Goal: Use online tool/utility

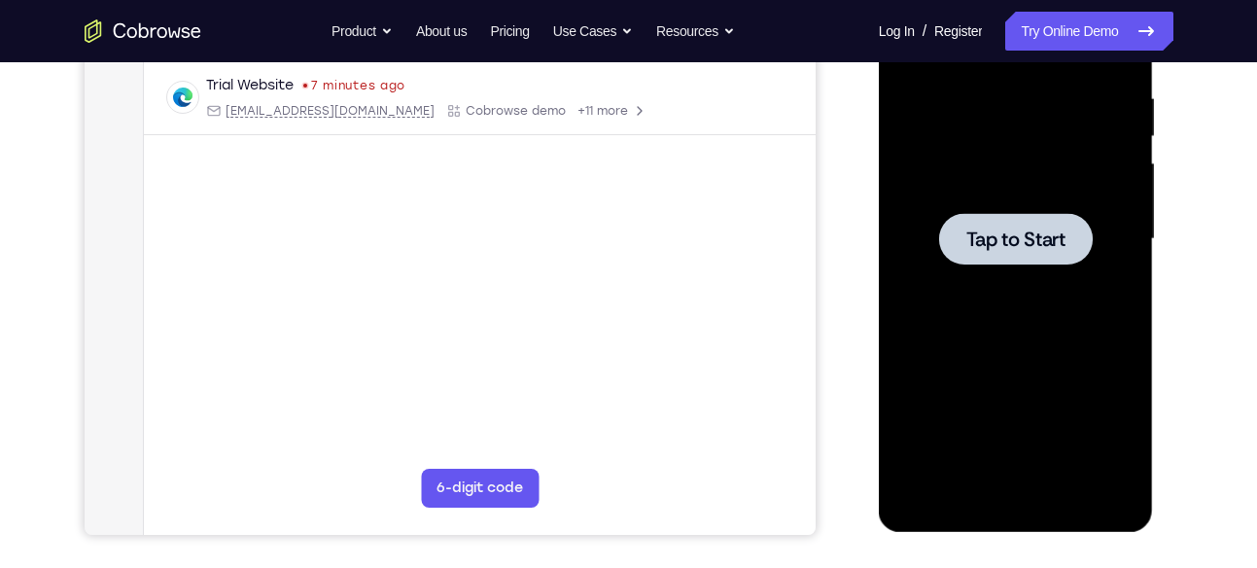
click at [985, 229] on span "Tap to Start" at bounding box center [1015, 238] width 99 height 19
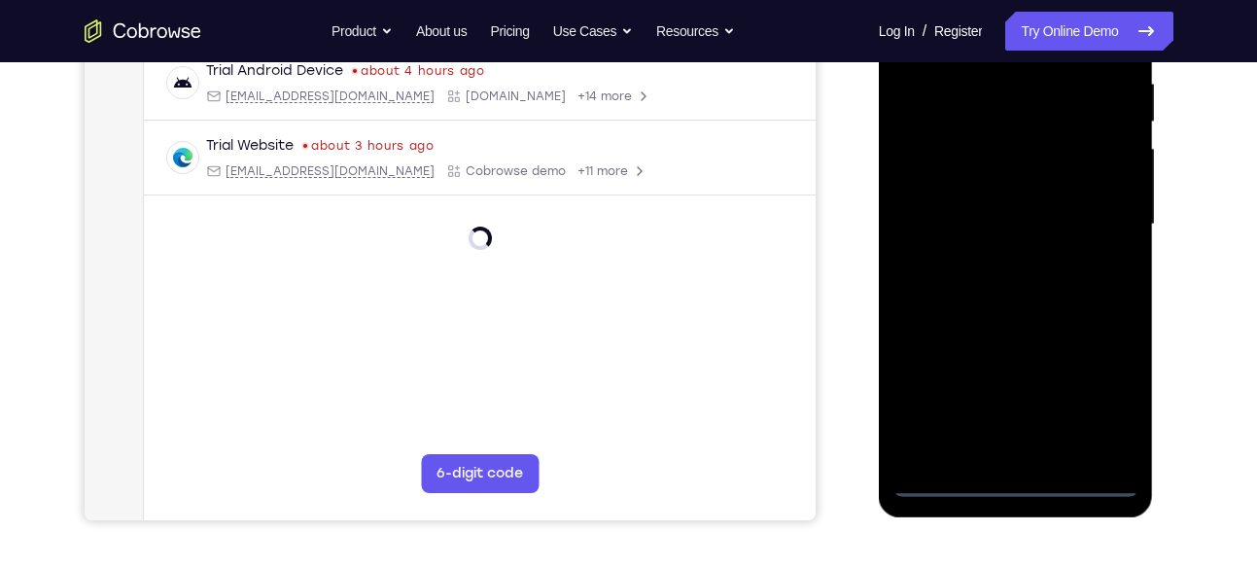
scroll to position [408, 0]
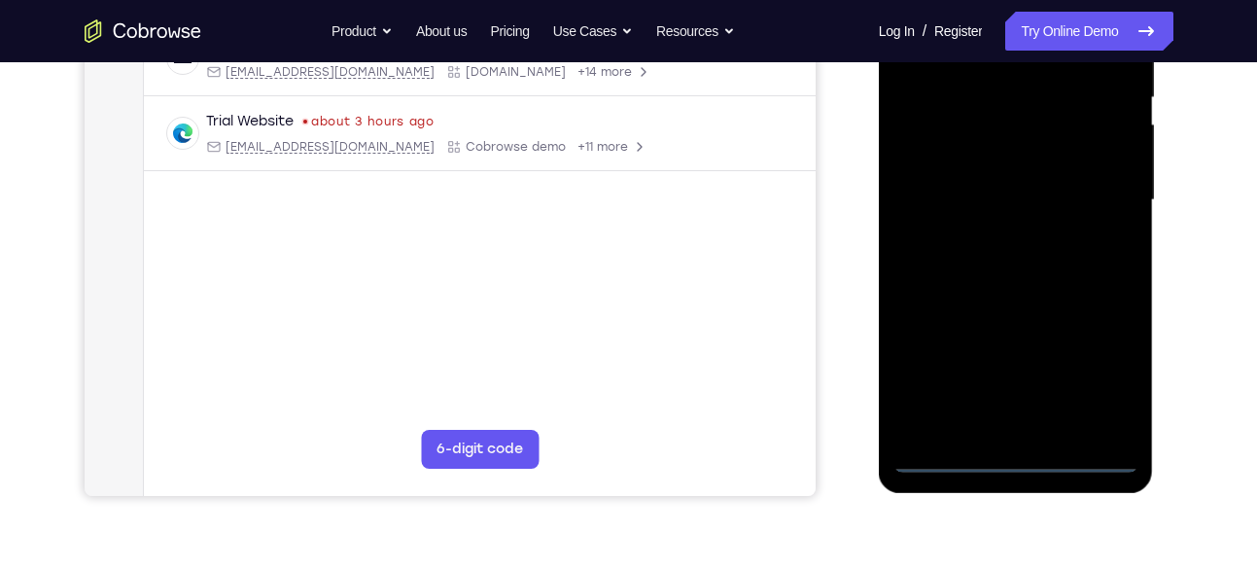
click at [1018, 461] on div at bounding box center [1015, 200] width 245 height 544
click at [1117, 377] on div at bounding box center [1015, 200] width 245 height 544
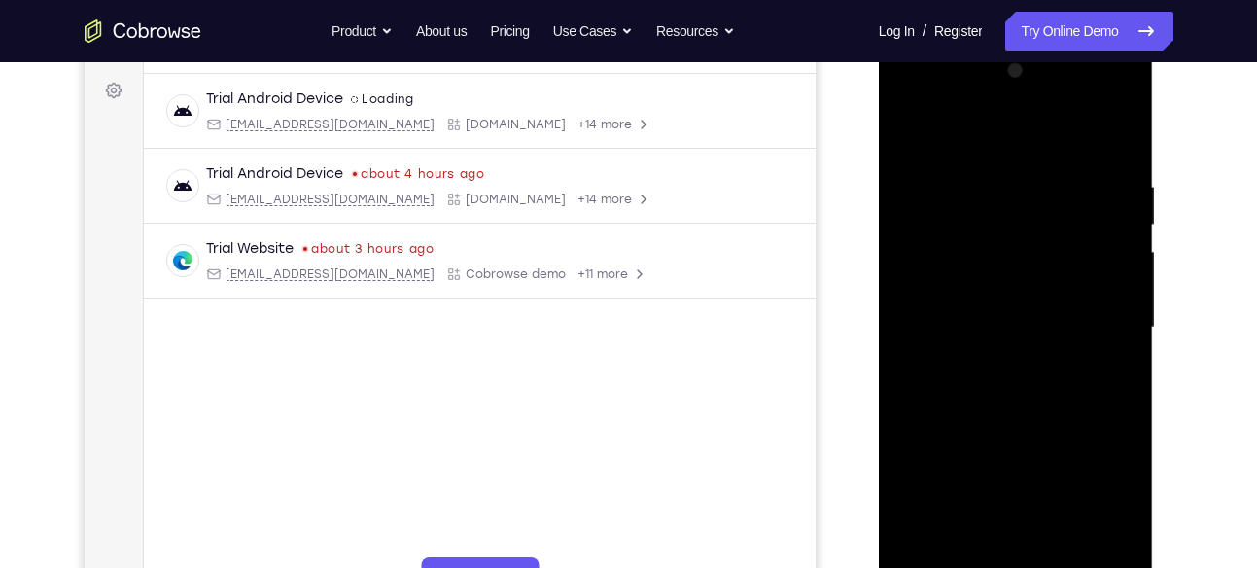
scroll to position [280, 0]
click at [920, 99] on div at bounding box center [1015, 328] width 245 height 544
click at [940, 264] on div at bounding box center [1015, 328] width 245 height 544
click at [1039, 326] on div at bounding box center [1015, 328] width 245 height 544
click at [1007, 311] on div at bounding box center [1015, 328] width 245 height 544
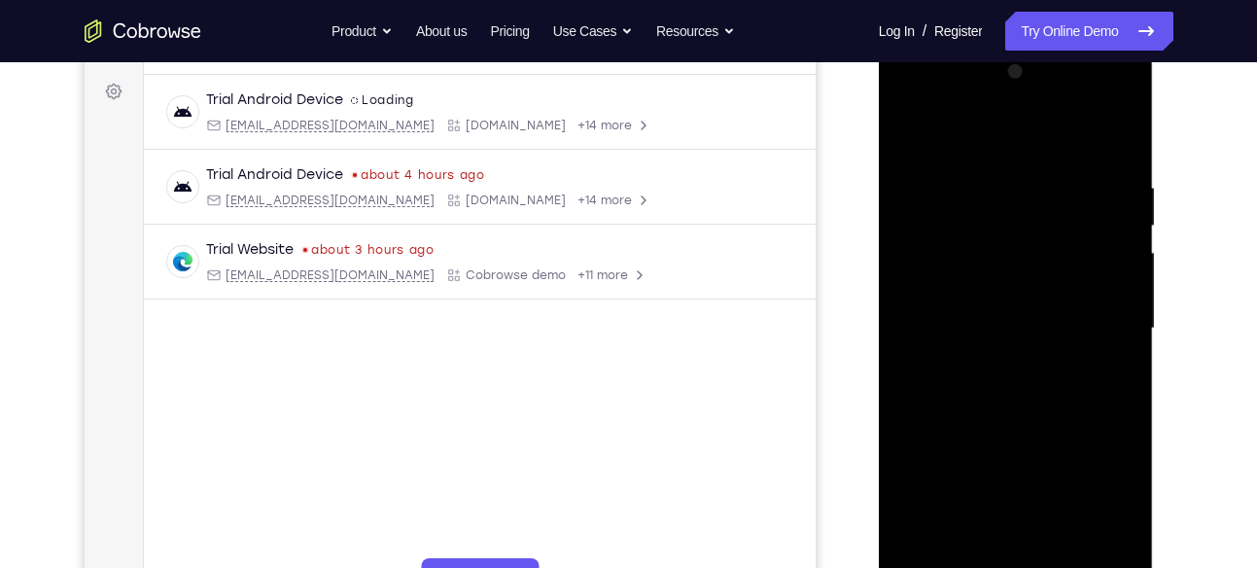
click at [1017, 348] on div at bounding box center [1015, 328] width 245 height 544
click at [1111, 139] on div at bounding box center [1015, 328] width 245 height 544
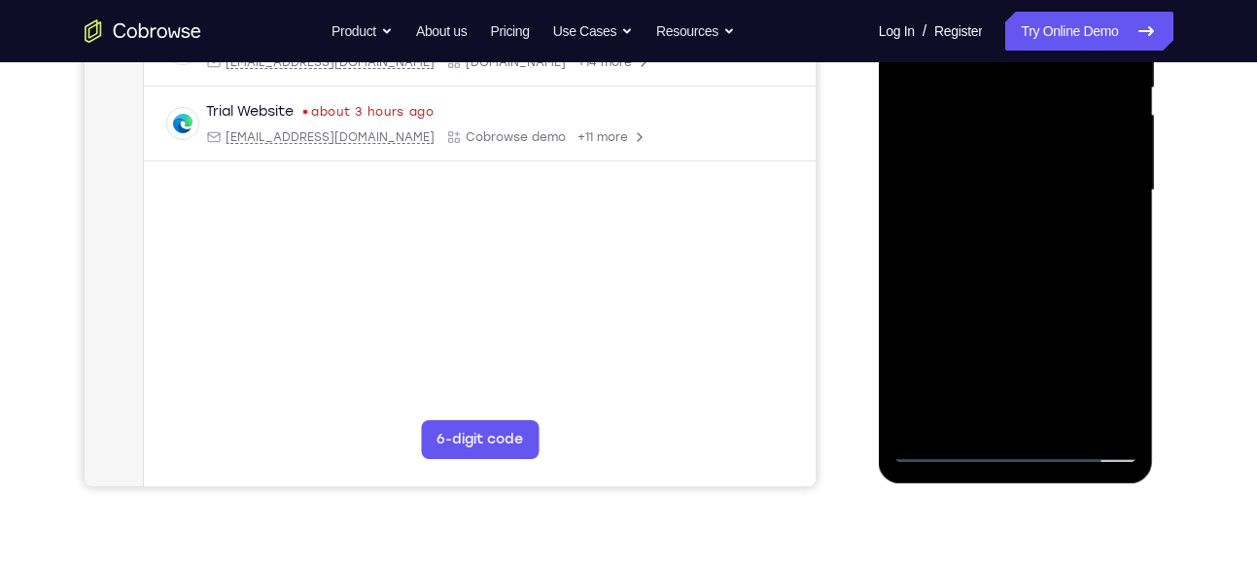
scroll to position [420, 0]
drag, startPoint x: 1032, startPoint y: 334, endPoint x: 1033, endPoint y: 200, distance: 134.2
click at [1033, 200] on div at bounding box center [1015, 188] width 245 height 544
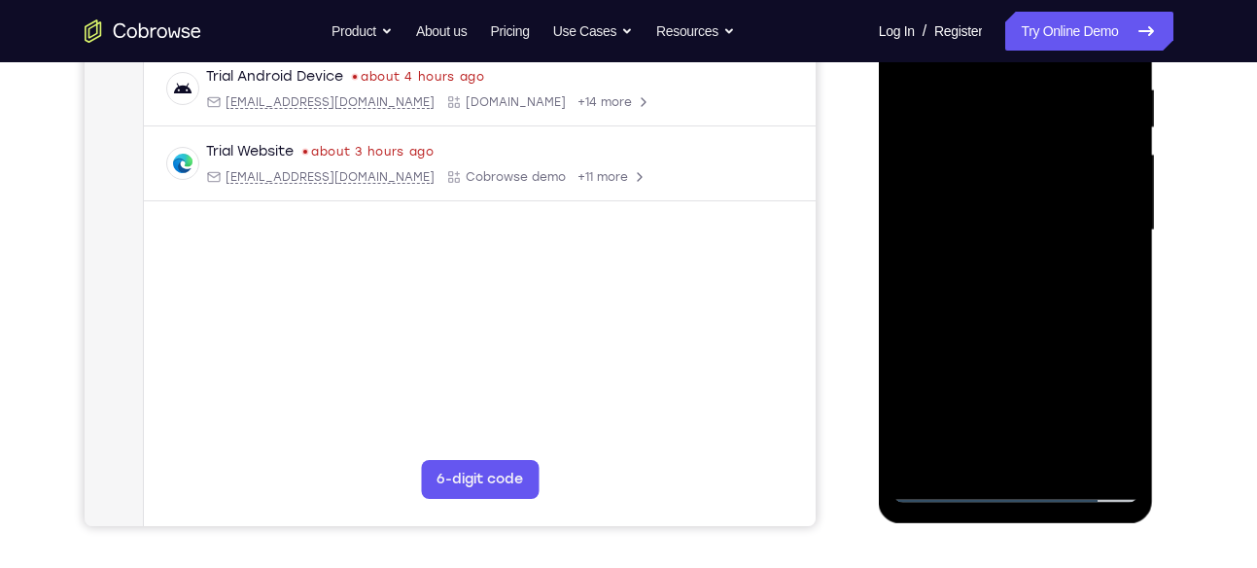
scroll to position [377, 0]
click at [995, 450] on div at bounding box center [1015, 231] width 245 height 544
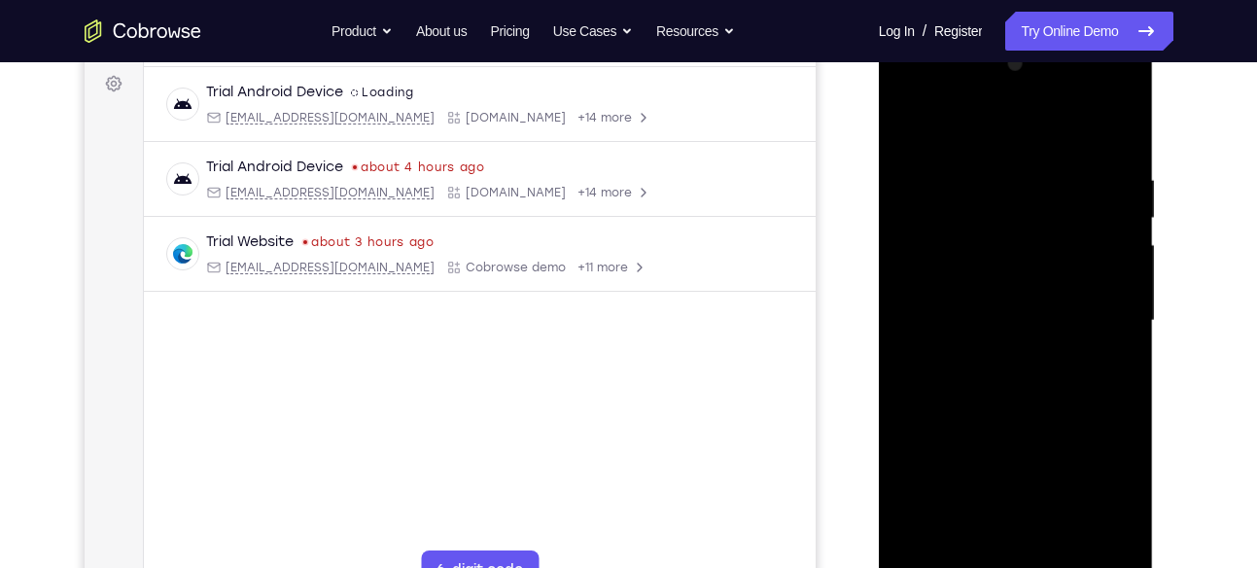
scroll to position [287, 0]
click at [1042, 302] on div at bounding box center [1015, 322] width 245 height 544
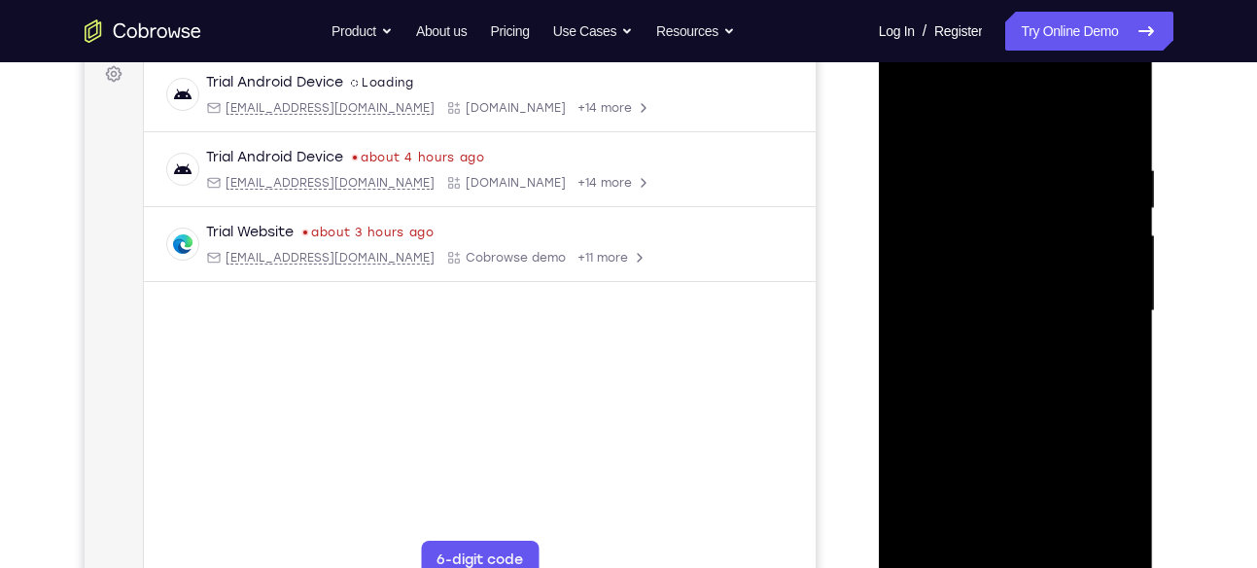
scroll to position [296, 0]
click at [1122, 319] on div at bounding box center [1015, 313] width 245 height 544
click at [1129, 325] on div at bounding box center [1015, 313] width 245 height 544
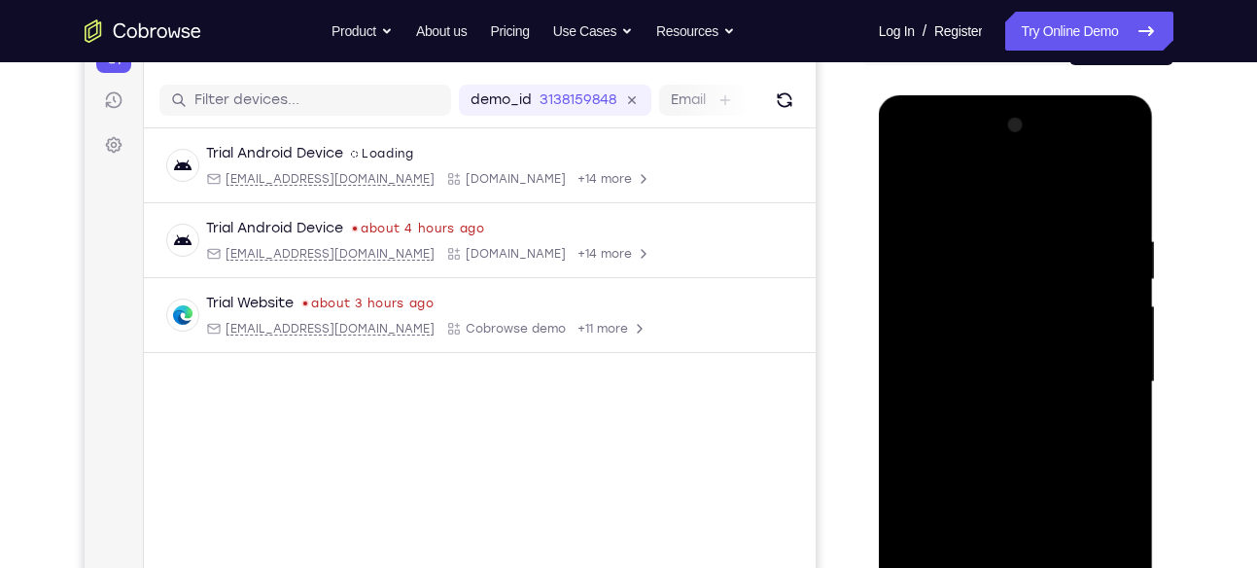
scroll to position [220, 0]
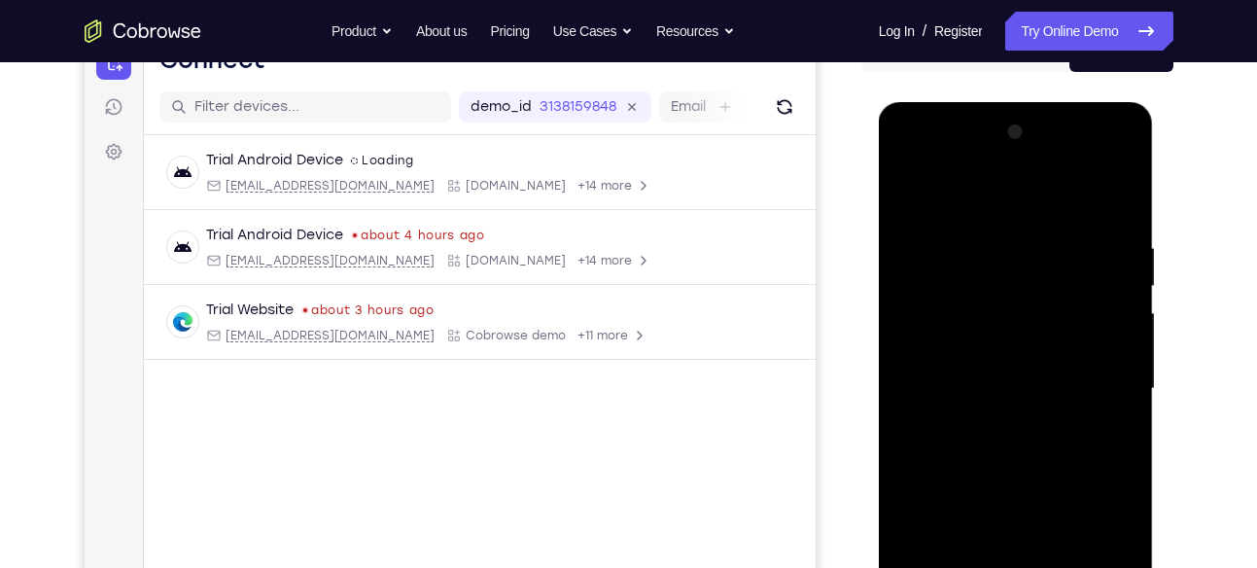
click at [905, 206] on div at bounding box center [1015, 389] width 245 height 544
click at [908, 208] on div at bounding box center [1015, 389] width 245 height 544
click at [1031, 192] on div at bounding box center [1015, 389] width 245 height 544
click at [1121, 193] on div at bounding box center [1015, 389] width 245 height 544
click at [1129, 192] on div at bounding box center [1015, 389] width 245 height 544
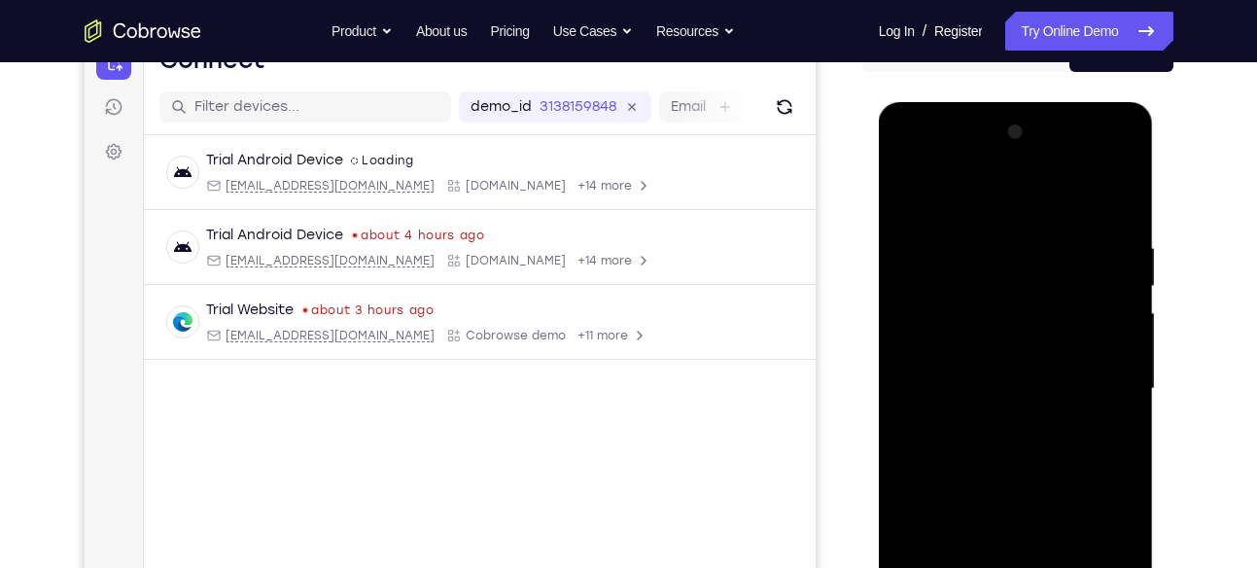
click at [1123, 192] on div at bounding box center [1015, 389] width 245 height 544
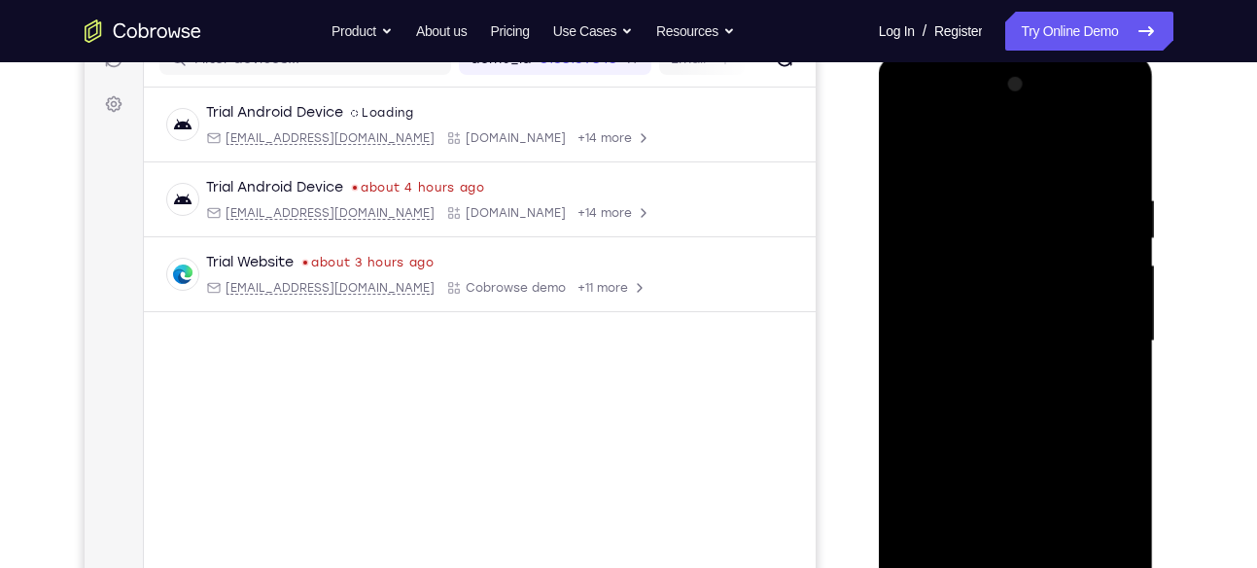
scroll to position [206, 0]
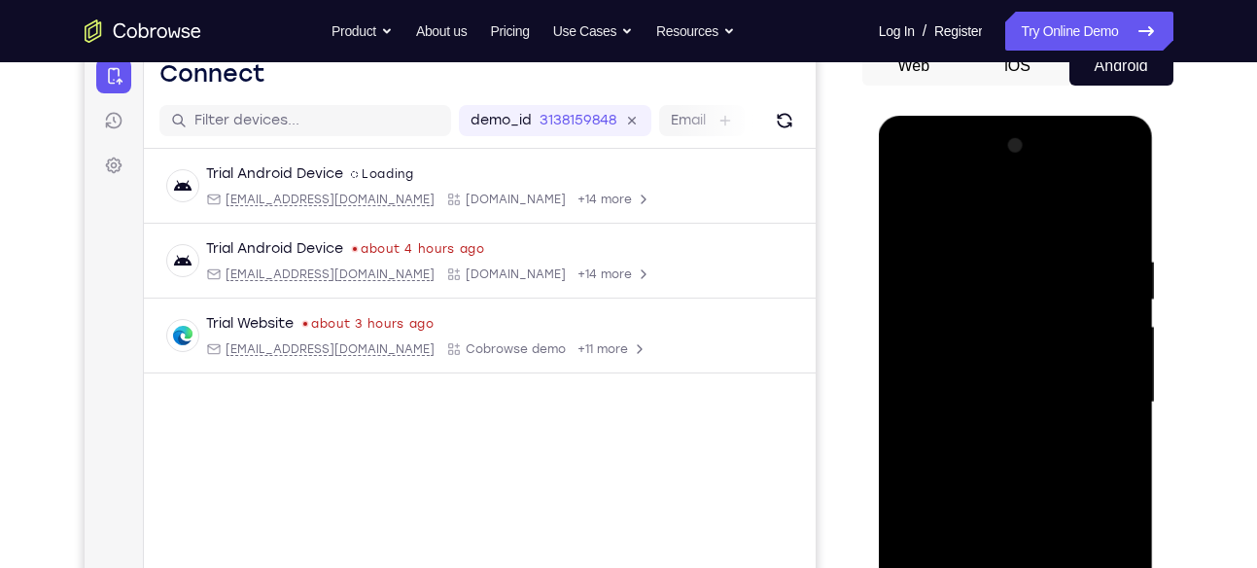
click at [1113, 224] on div at bounding box center [1015, 402] width 245 height 544
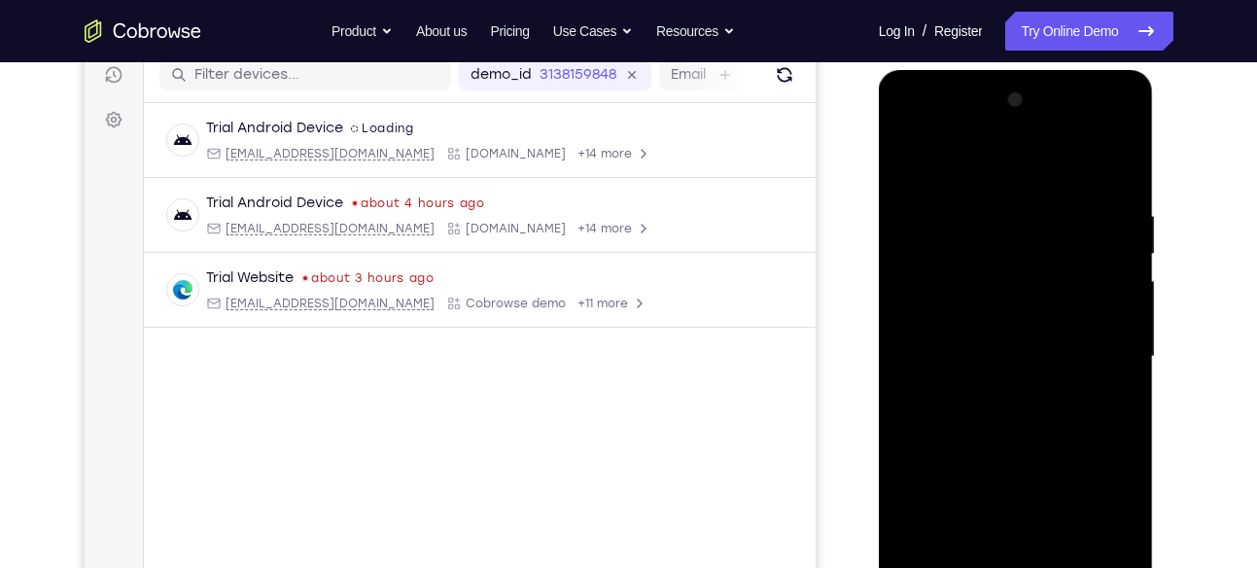
click at [941, 318] on div at bounding box center [1015, 357] width 245 height 544
click at [993, 217] on div at bounding box center [1015, 357] width 245 height 544
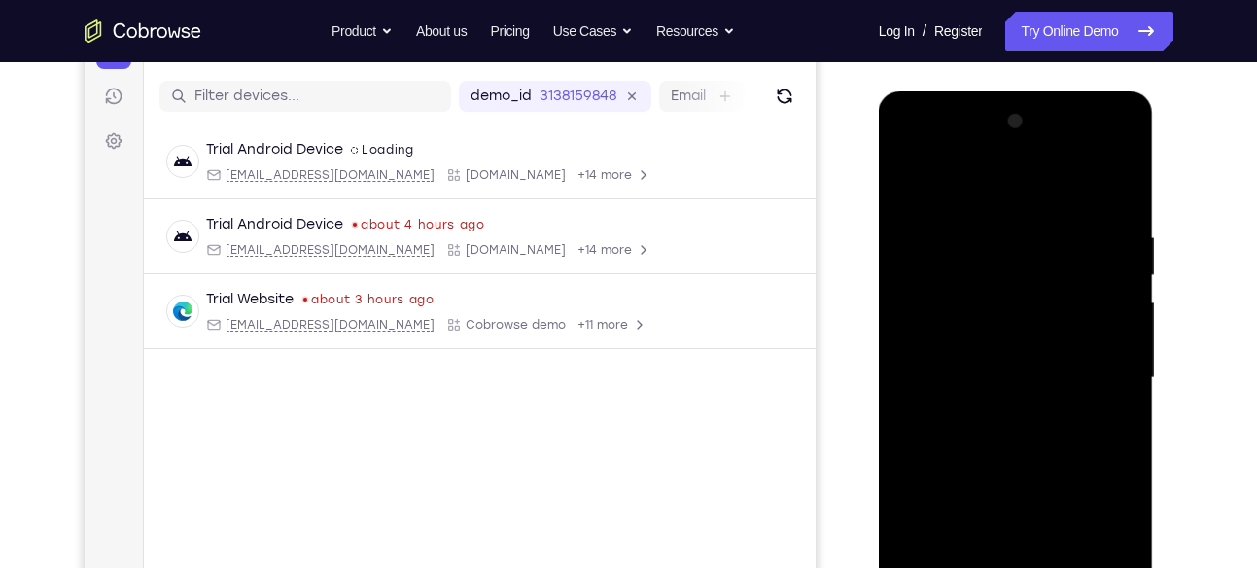
scroll to position [229, 0]
drag, startPoint x: 1040, startPoint y: 420, endPoint x: 1034, endPoint y: 379, distance: 41.2
click at [1034, 379] on div at bounding box center [1015, 379] width 245 height 544
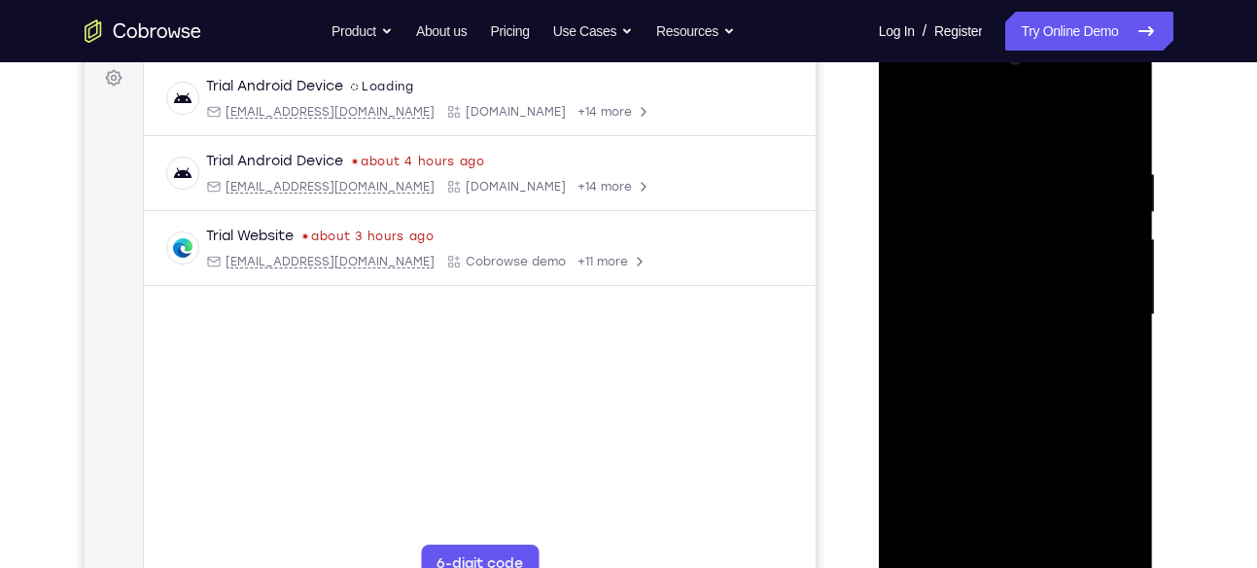
scroll to position [295, 0]
click at [939, 223] on div at bounding box center [1015, 314] width 245 height 544
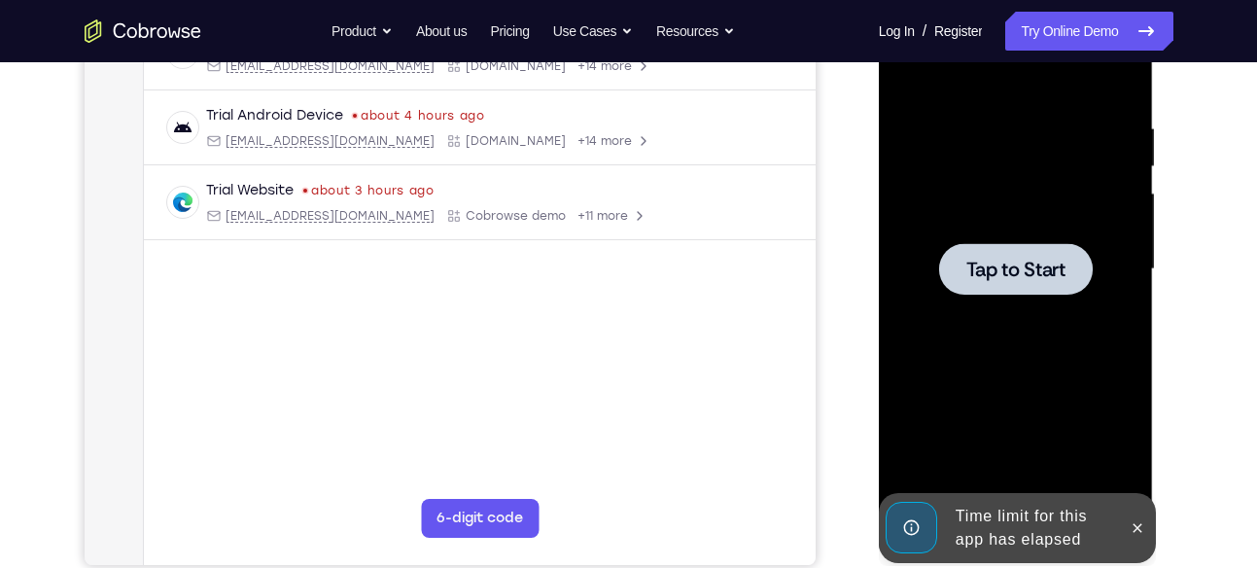
scroll to position [340, 0]
click at [976, 303] on div at bounding box center [1015, 268] width 245 height 544
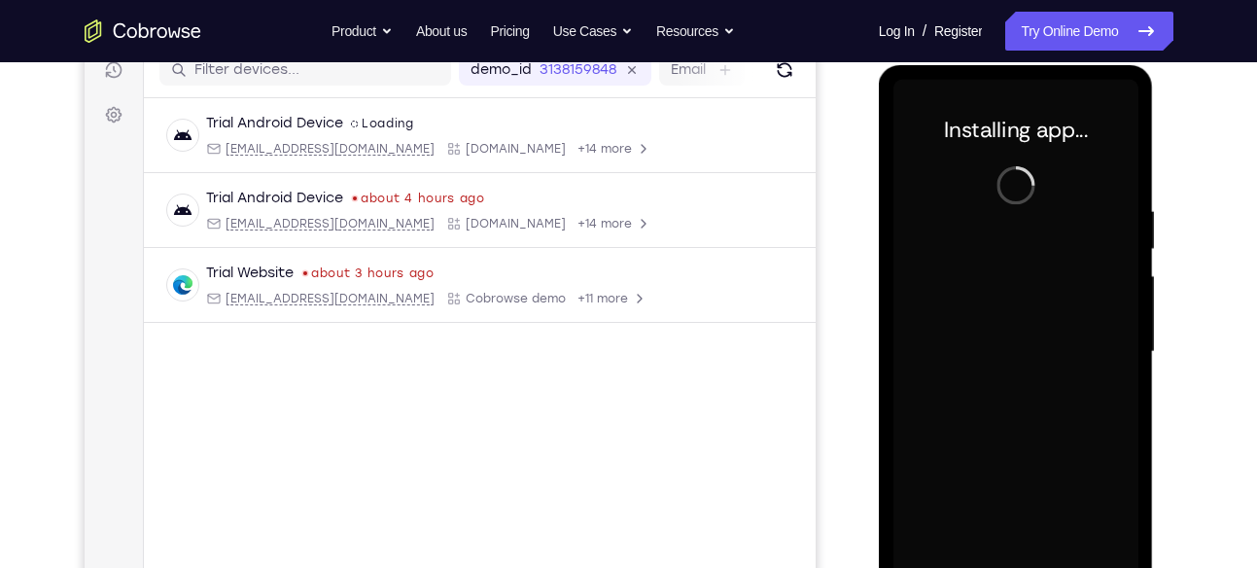
scroll to position [252, 0]
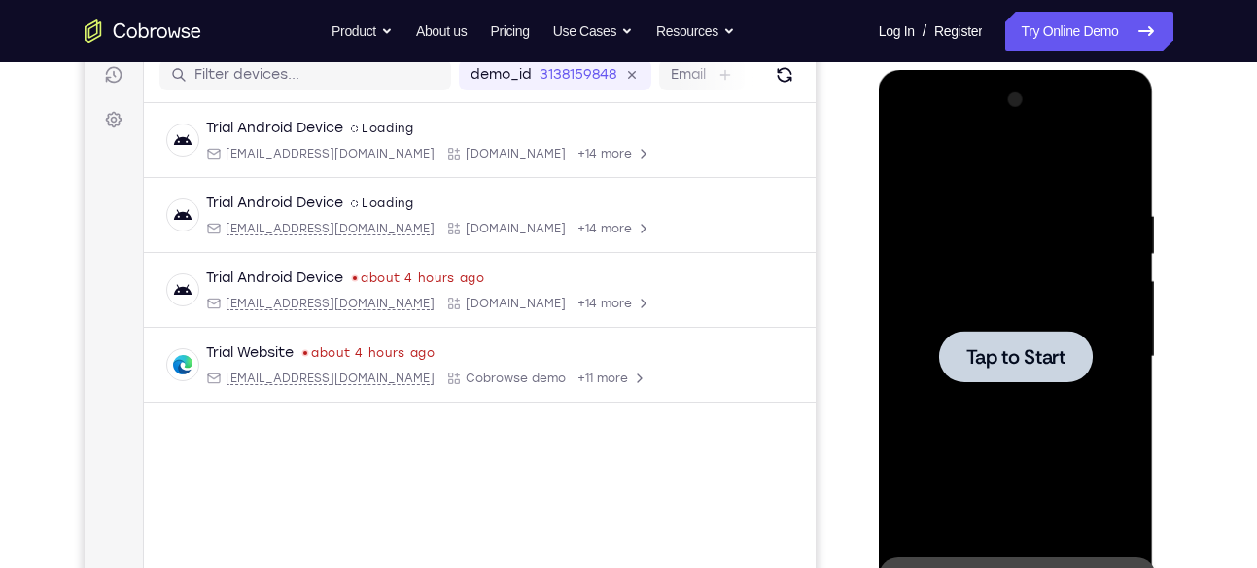
drag, startPoint x: 1755, startPoint y: 312, endPoint x: 919, endPoint y: 272, distance: 837.0
click at [919, 272] on div at bounding box center [1015, 357] width 245 height 544
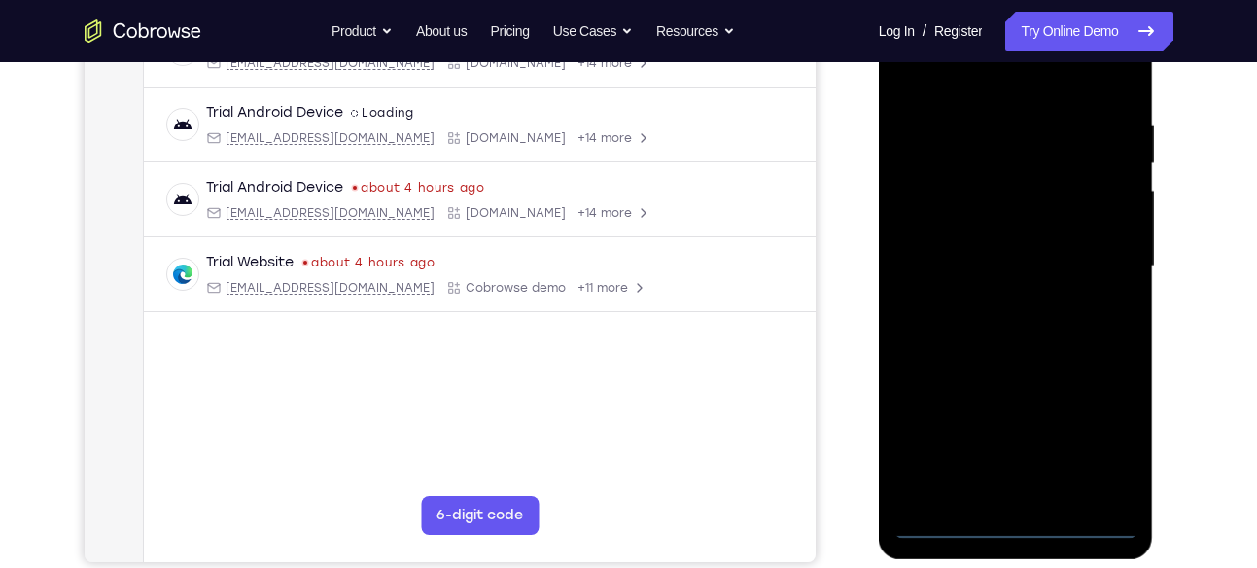
scroll to position [343, 0]
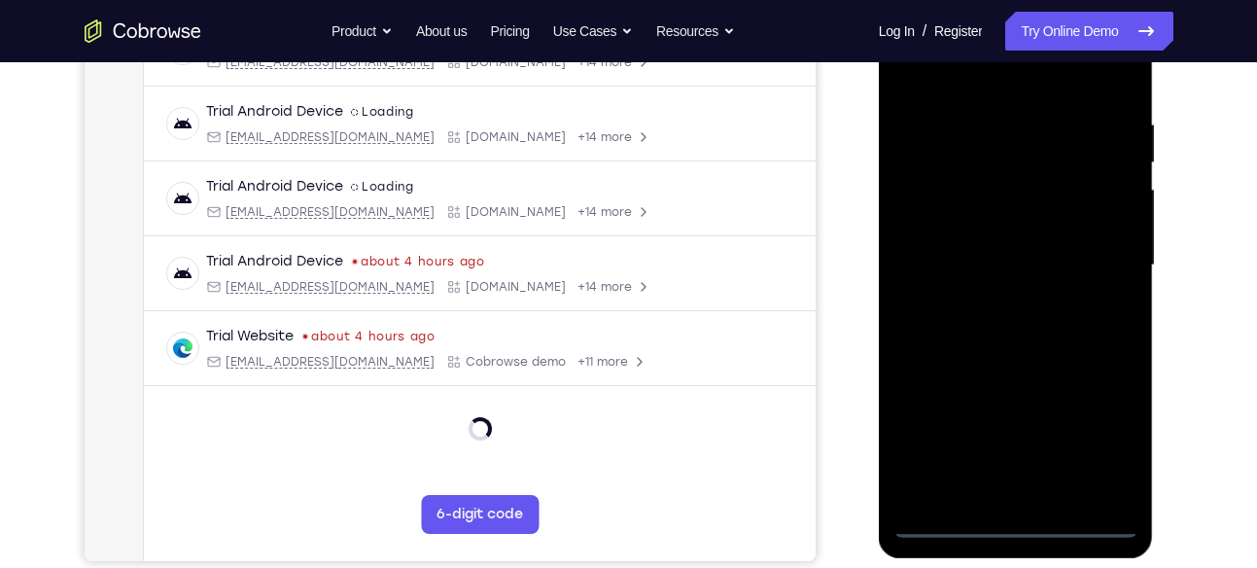
click at [1016, 526] on div at bounding box center [1015, 265] width 245 height 544
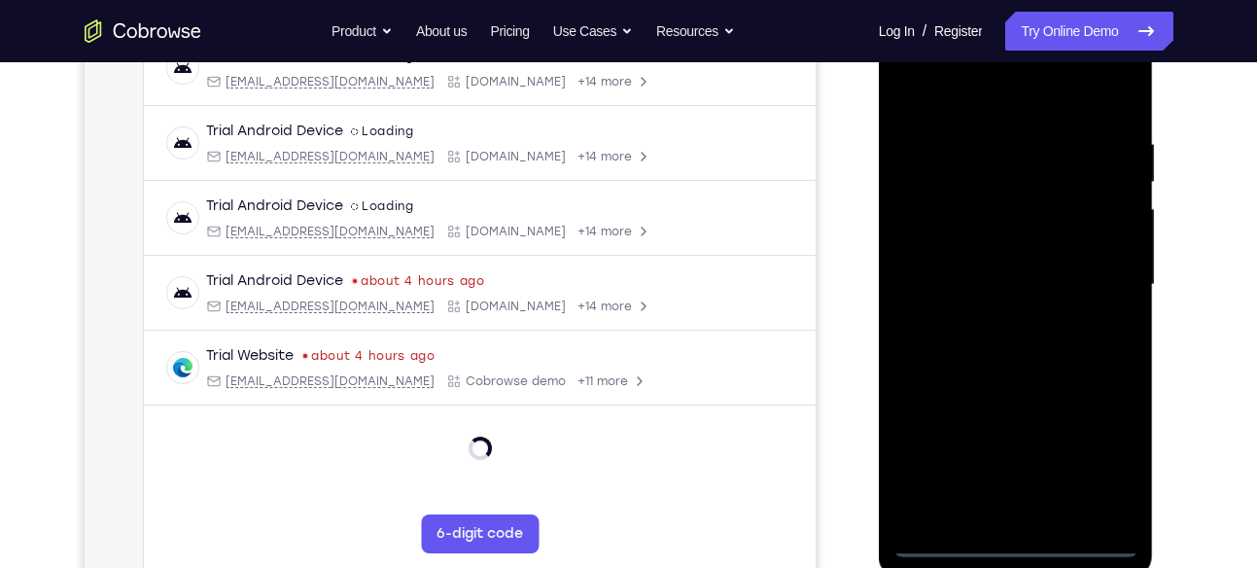
scroll to position [323, 0]
click at [1086, 467] on div at bounding box center [1015, 286] width 245 height 544
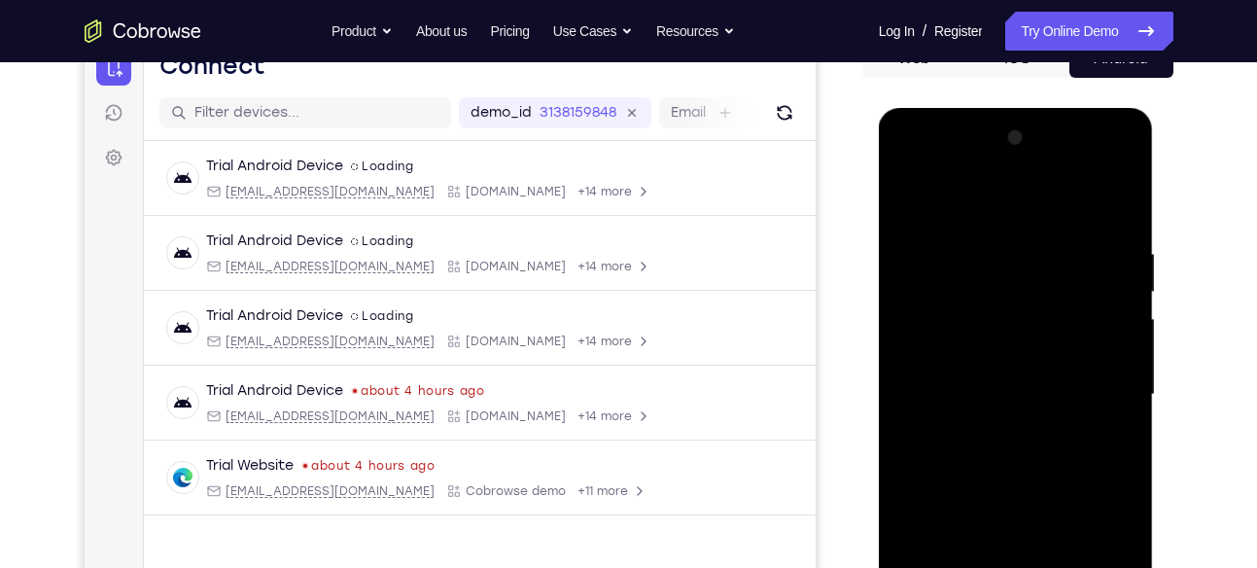
scroll to position [210, 0]
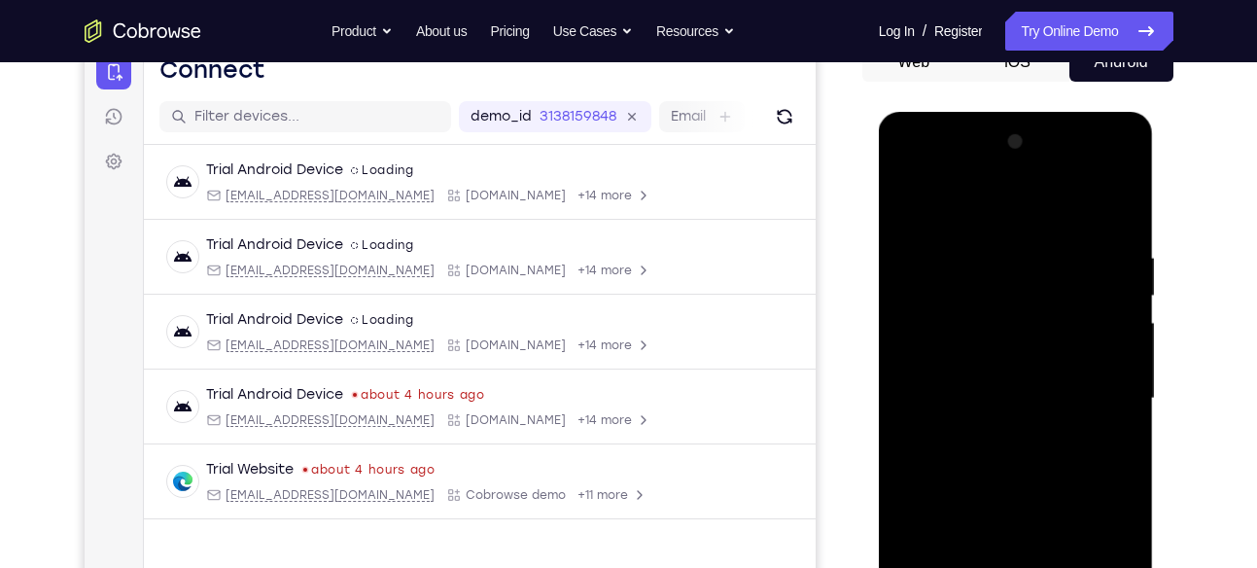
click at [916, 163] on div at bounding box center [1015, 398] width 245 height 544
click at [955, 296] on div at bounding box center [1015, 398] width 245 height 544
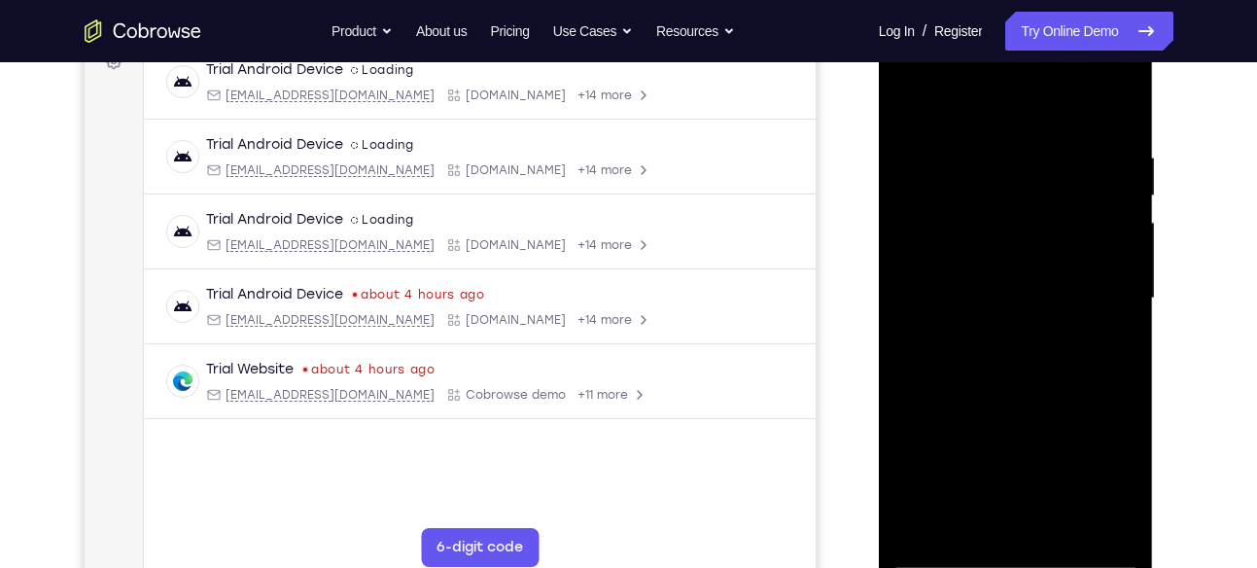
click at [965, 270] on div at bounding box center [1015, 298] width 245 height 544
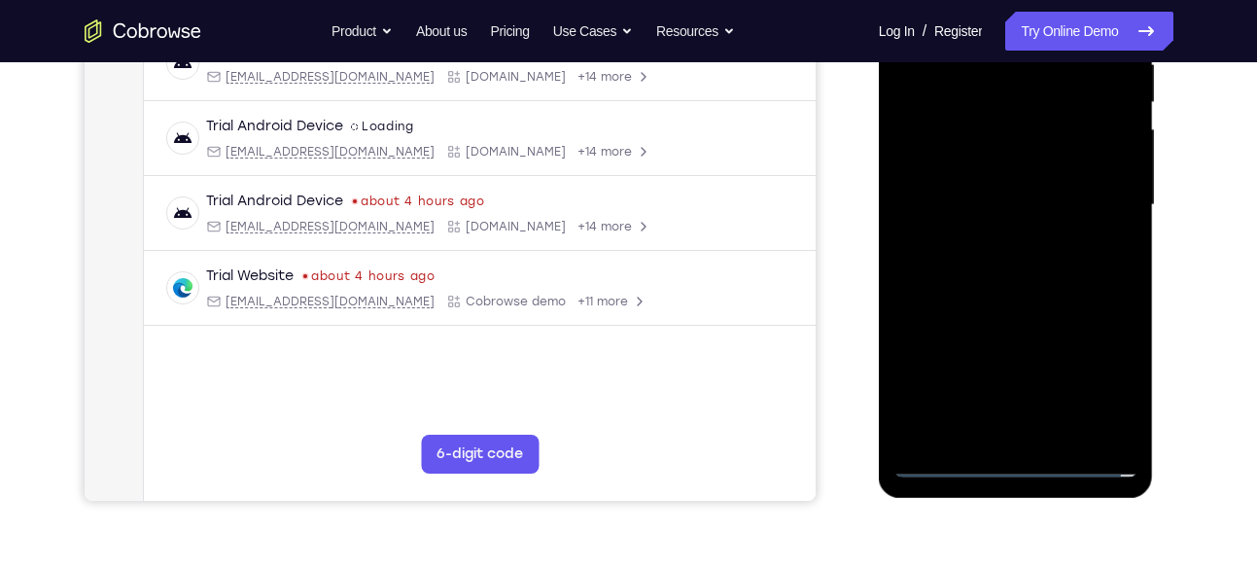
scroll to position [404, 0]
drag, startPoint x: 1041, startPoint y: 273, endPoint x: 1039, endPoint y: 207, distance: 66.1
click at [1039, 207] on div at bounding box center [1015, 204] width 245 height 544
drag, startPoint x: 1023, startPoint y: 357, endPoint x: 1029, endPoint y: 262, distance: 95.5
click at [1029, 262] on div at bounding box center [1015, 204] width 245 height 544
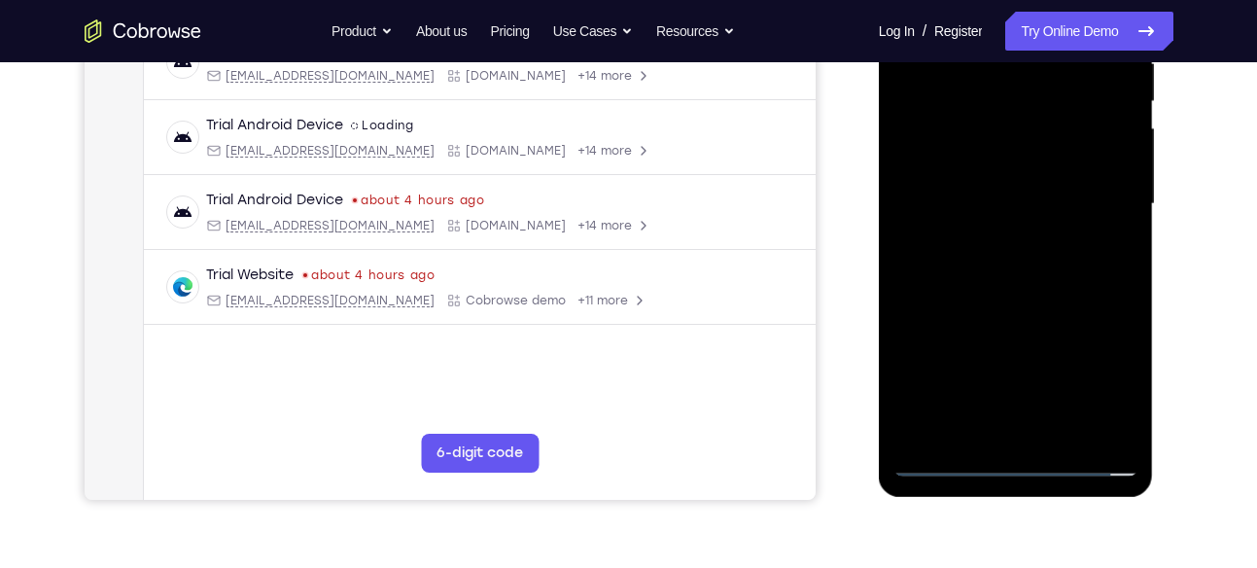
click at [1067, 269] on div at bounding box center [1015, 204] width 245 height 544
click at [1037, 228] on div at bounding box center [1015, 204] width 245 height 544
click at [1017, 235] on div at bounding box center [1015, 204] width 245 height 544
click at [1094, 288] on div at bounding box center [1015, 204] width 245 height 544
click at [995, 197] on div at bounding box center [1015, 204] width 245 height 544
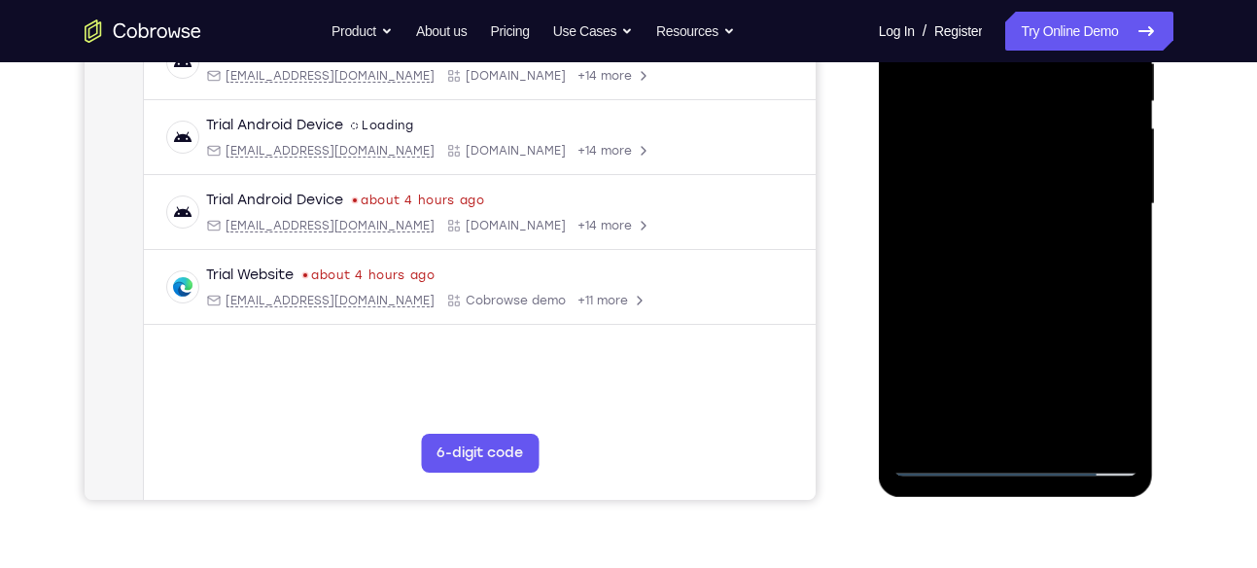
click at [945, 292] on div at bounding box center [1015, 204] width 245 height 544
click at [941, 295] on div at bounding box center [1015, 204] width 245 height 544
click at [958, 295] on div at bounding box center [1015, 204] width 245 height 544
click at [970, 293] on div at bounding box center [1015, 204] width 245 height 544
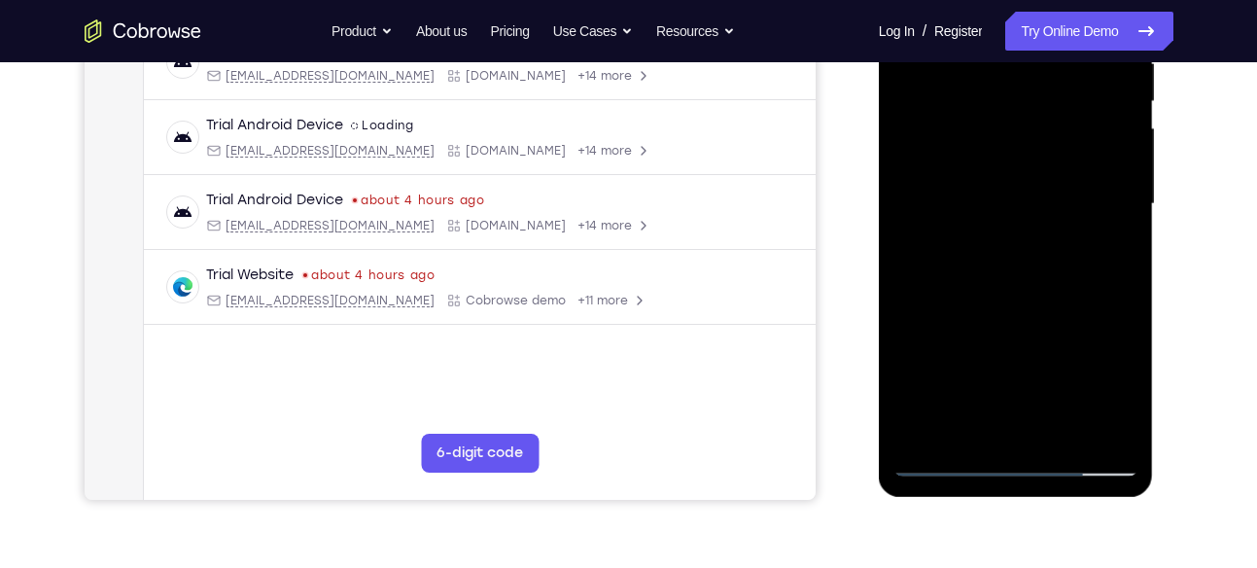
click at [1018, 229] on div at bounding box center [1015, 204] width 245 height 544
click at [1052, 229] on div at bounding box center [1015, 204] width 245 height 544
click at [1034, 229] on div at bounding box center [1015, 204] width 245 height 544
click at [983, 293] on div at bounding box center [1015, 204] width 245 height 544
click at [991, 293] on div at bounding box center [1015, 204] width 245 height 544
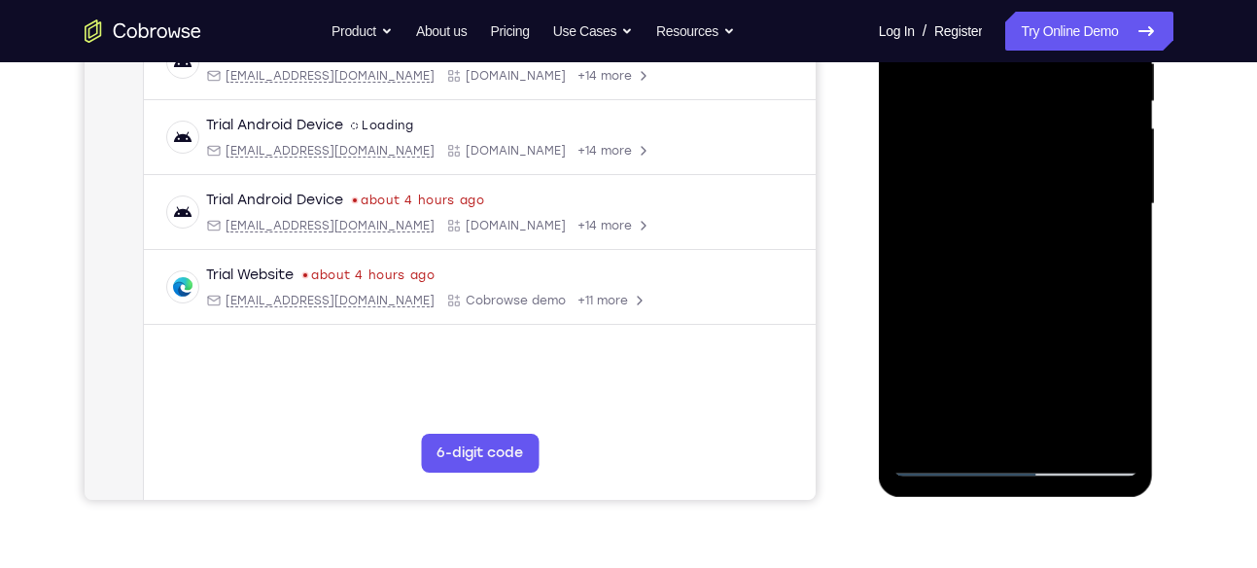
click at [1079, 218] on div at bounding box center [1015, 204] width 245 height 544
click at [1006, 295] on div at bounding box center [1015, 204] width 245 height 544
click at [1031, 229] on div at bounding box center [1015, 204] width 245 height 544
click at [1008, 296] on div at bounding box center [1015, 204] width 245 height 544
click at [1002, 295] on div at bounding box center [1015, 204] width 245 height 544
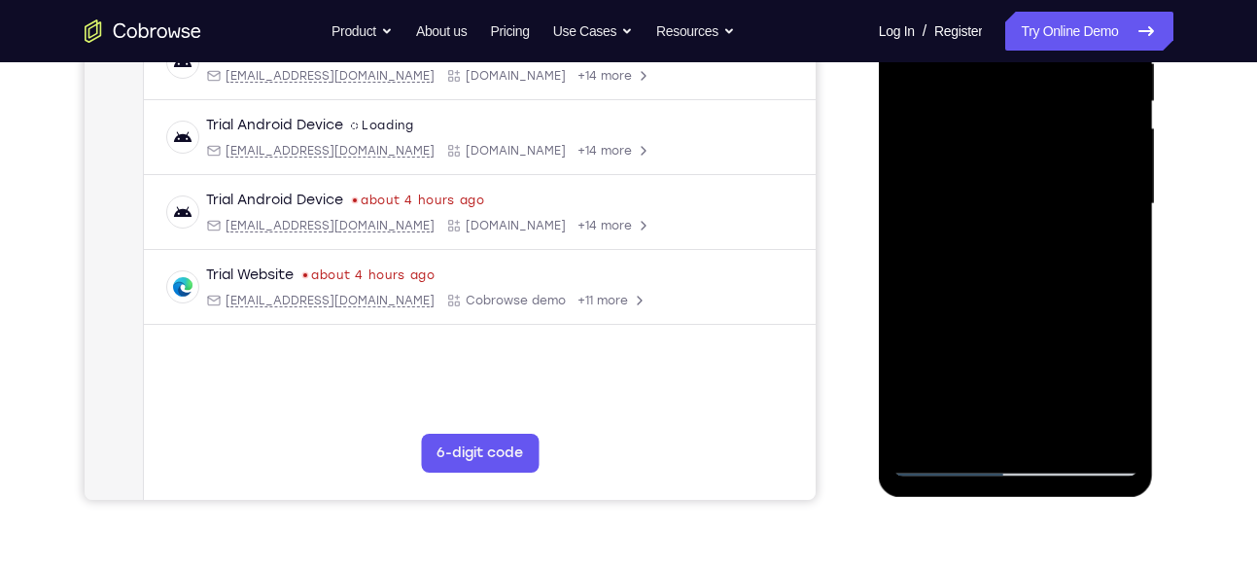
click at [1083, 224] on div at bounding box center [1015, 204] width 245 height 544
click at [1071, 207] on div at bounding box center [1015, 204] width 245 height 544
click at [1078, 218] on div at bounding box center [1015, 204] width 245 height 544
click at [1015, 292] on div at bounding box center [1015, 204] width 245 height 544
click at [1019, 293] on div at bounding box center [1015, 204] width 245 height 544
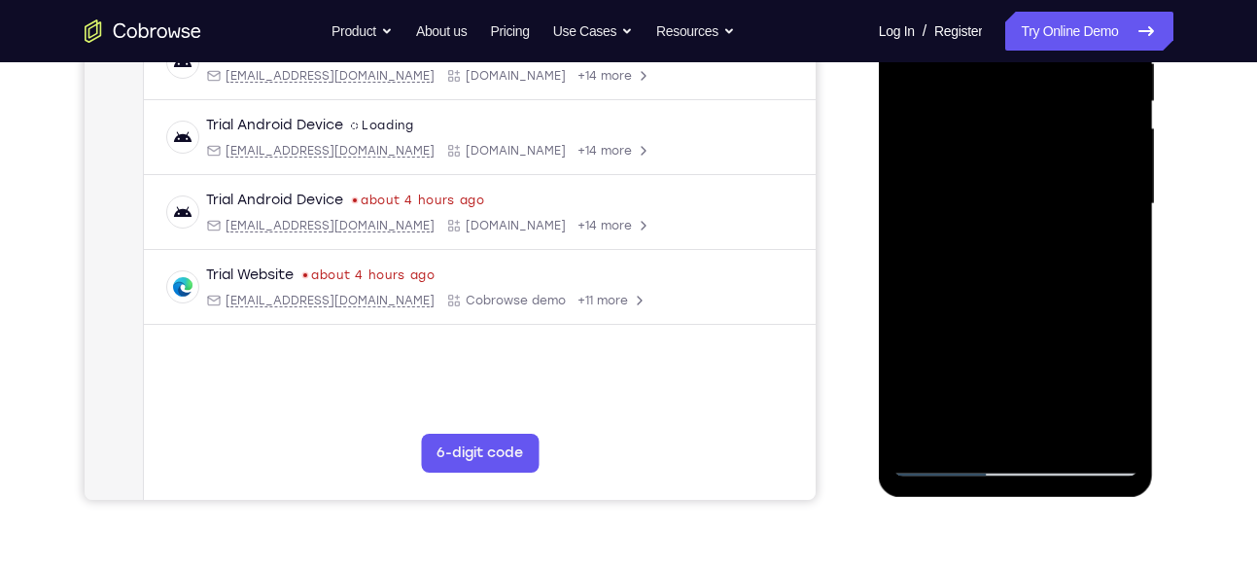
click at [1047, 231] on div at bounding box center [1015, 204] width 245 height 544
click at [1028, 298] on div at bounding box center [1015, 204] width 245 height 544
click at [941, 457] on div at bounding box center [1015, 204] width 245 height 544
drag, startPoint x: 970, startPoint y: 370, endPoint x: 990, endPoint y: 243, distance: 128.8
click at [990, 243] on div at bounding box center [1015, 204] width 245 height 544
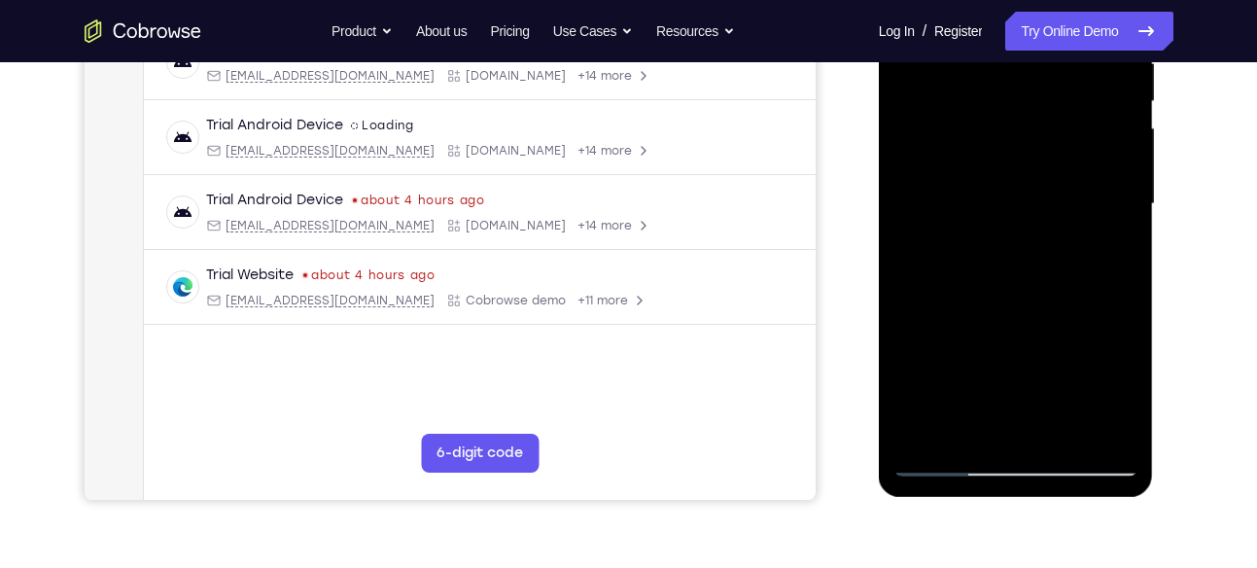
drag, startPoint x: 1014, startPoint y: 415, endPoint x: 1018, endPoint y: 248, distance: 167.3
click at [1018, 248] on div at bounding box center [1015, 204] width 245 height 544
drag, startPoint x: 1053, startPoint y: 327, endPoint x: 1042, endPoint y: 224, distance: 103.6
click at [1042, 224] on div at bounding box center [1015, 204] width 245 height 544
drag, startPoint x: 1031, startPoint y: 390, endPoint x: 1062, endPoint y: 190, distance: 202.7
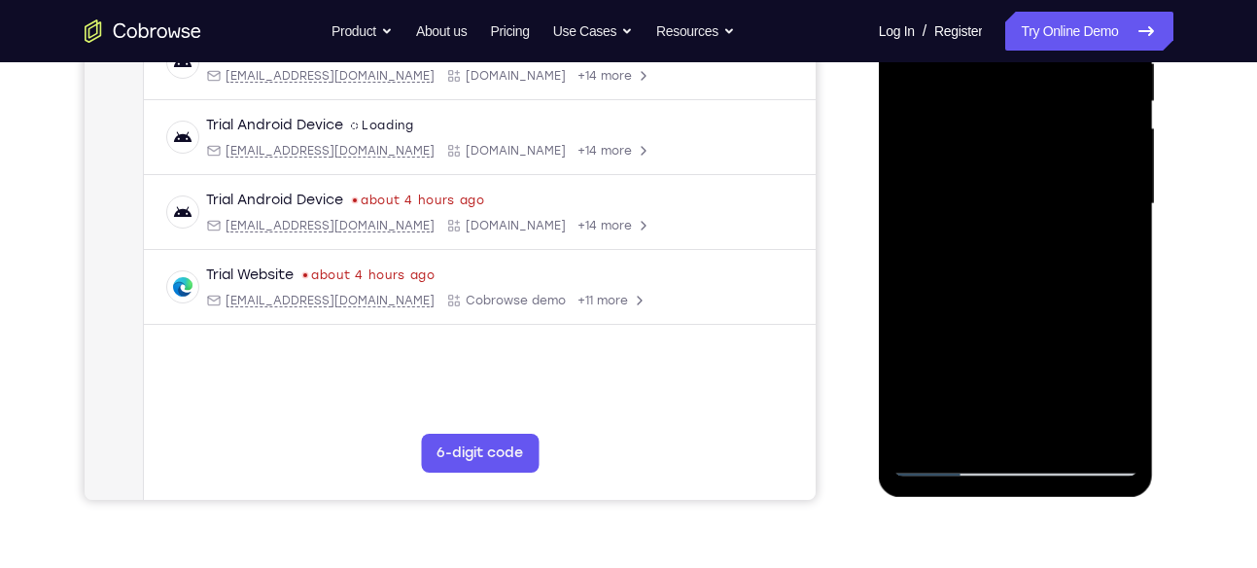
click at [1062, 190] on div at bounding box center [1015, 204] width 245 height 544
drag, startPoint x: 1022, startPoint y: 367, endPoint x: 1033, endPoint y: 220, distance: 148.2
click at [1033, 220] on div at bounding box center [1015, 204] width 245 height 544
drag, startPoint x: 1016, startPoint y: 388, endPoint x: 1022, endPoint y: 278, distance: 110.0
click at [1022, 278] on div at bounding box center [1015, 204] width 245 height 544
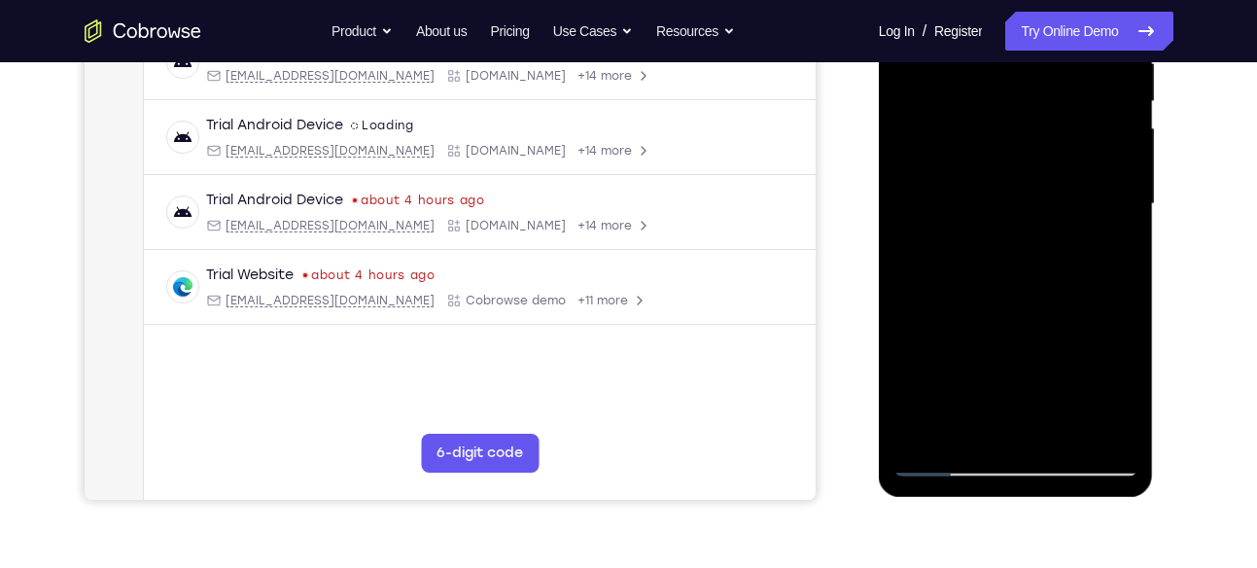
drag, startPoint x: 989, startPoint y: 428, endPoint x: 1007, endPoint y: 176, distance: 252.5
click at [1007, 176] on div at bounding box center [1015, 204] width 245 height 544
drag, startPoint x: 1023, startPoint y: 413, endPoint x: 1022, endPoint y: -19, distance: 432.6
click at [1022, 0] on div at bounding box center [1015, 204] width 245 height 544
click at [1049, 182] on div at bounding box center [1015, 204] width 245 height 544
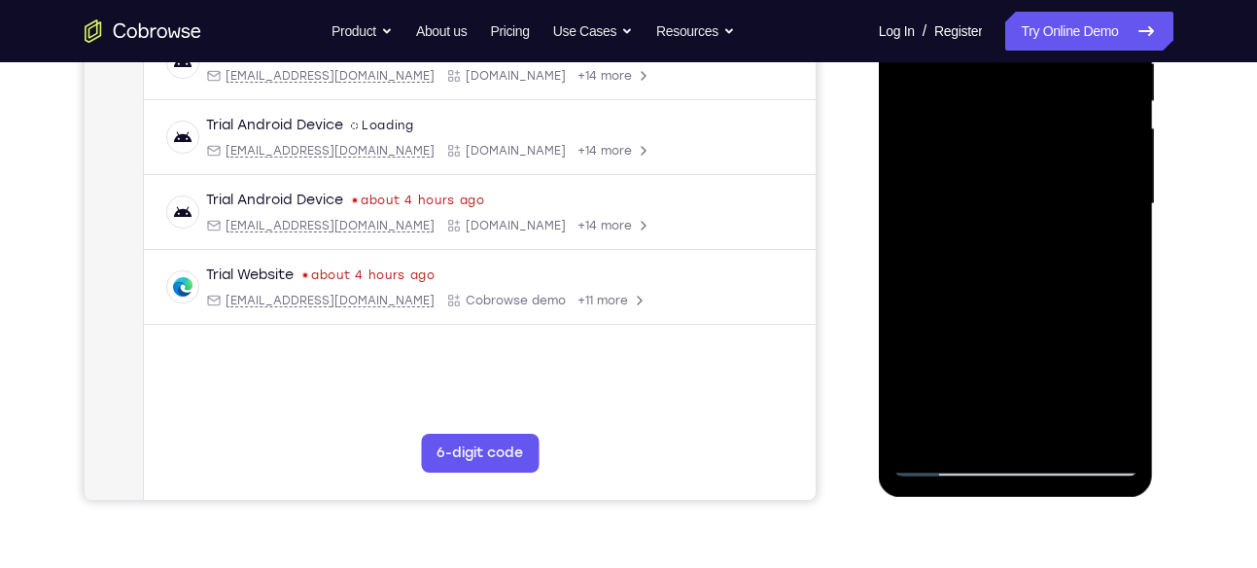
click at [1009, 232] on div at bounding box center [1015, 204] width 245 height 544
click at [999, 226] on div at bounding box center [1015, 204] width 245 height 544
click at [945, 292] on div at bounding box center [1015, 204] width 245 height 544
click at [954, 294] on div at bounding box center [1015, 204] width 245 height 544
click at [1011, 224] on div at bounding box center [1015, 204] width 245 height 544
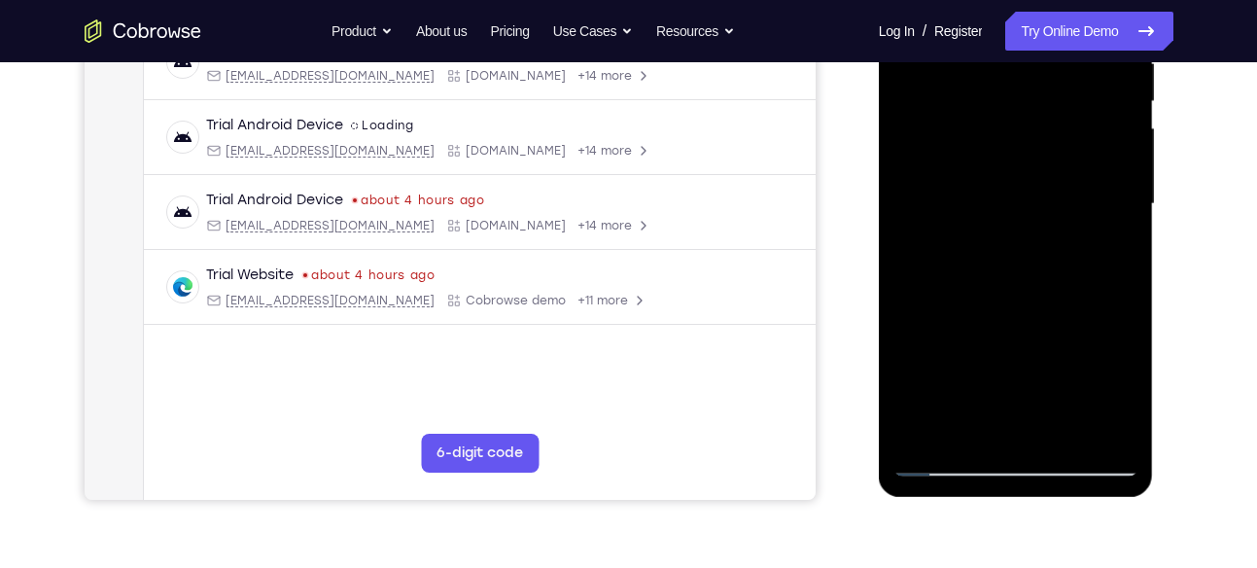
click at [961, 298] on div at bounding box center [1015, 204] width 245 height 544
click at [1006, 236] on div at bounding box center [1015, 204] width 245 height 544
click at [970, 295] on div at bounding box center [1015, 204] width 245 height 544
click at [981, 296] on div at bounding box center [1015, 204] width 245 height 544
click at [987, 296] on div at bounding box center [1015, 204] width 245 height 544
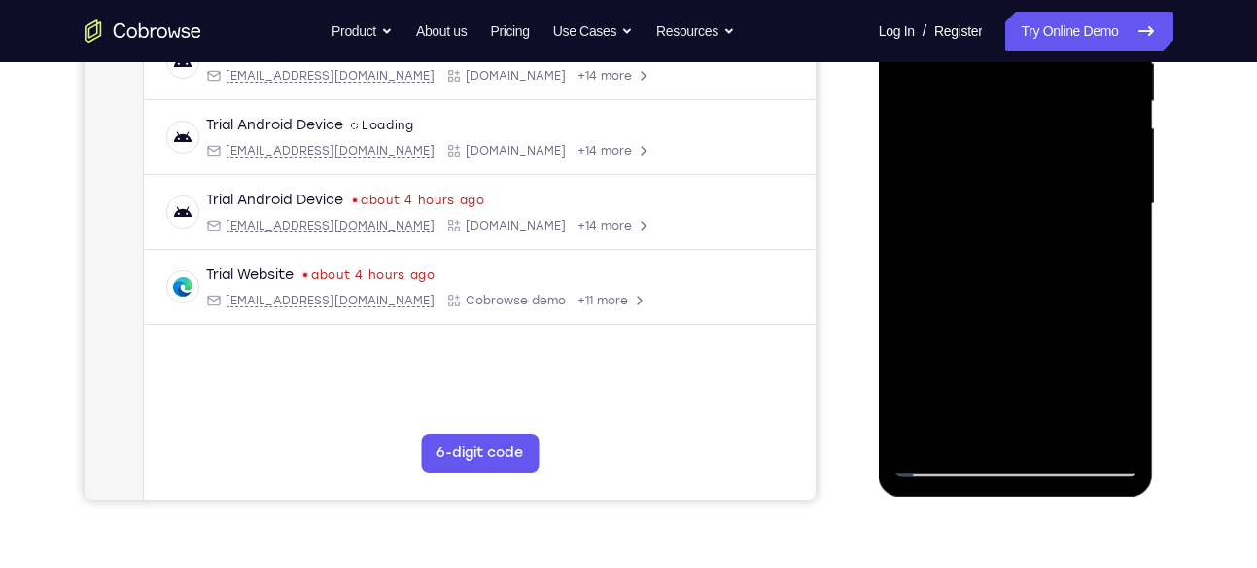
click at [996, 296] on div at bounding box center [1015, 204] width 245 height 544
click at [1016, 294] on div at bounding box center [1015, 204] width 245 height 544
click at [1068, 218] on div at bounding box center [1015, 204] width 245 height 544
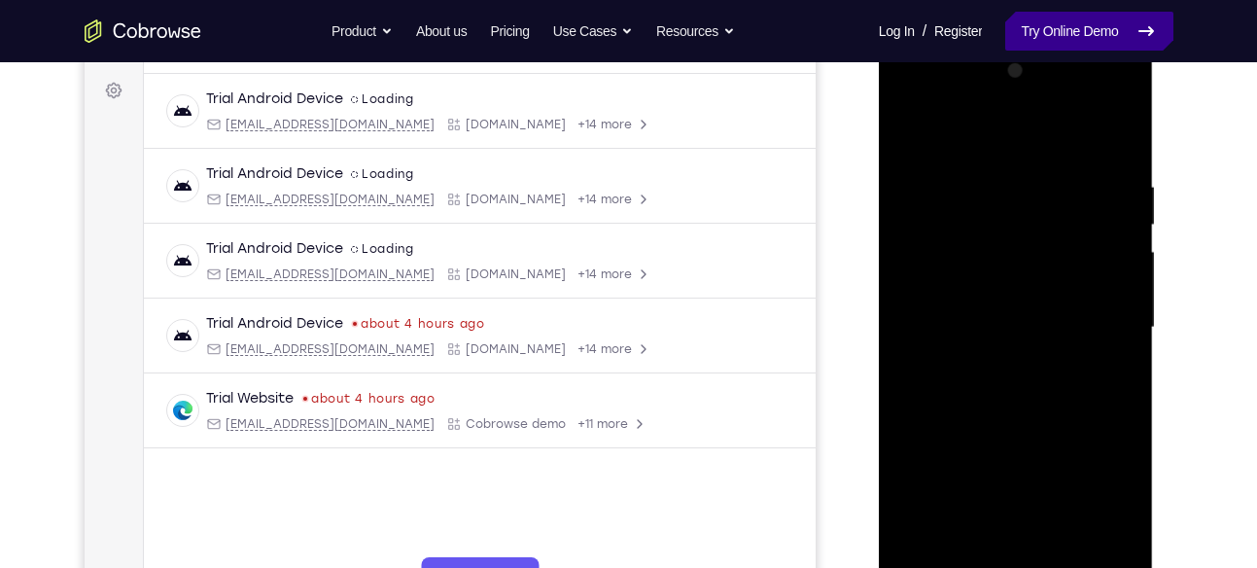
scroll to position [280, 0]
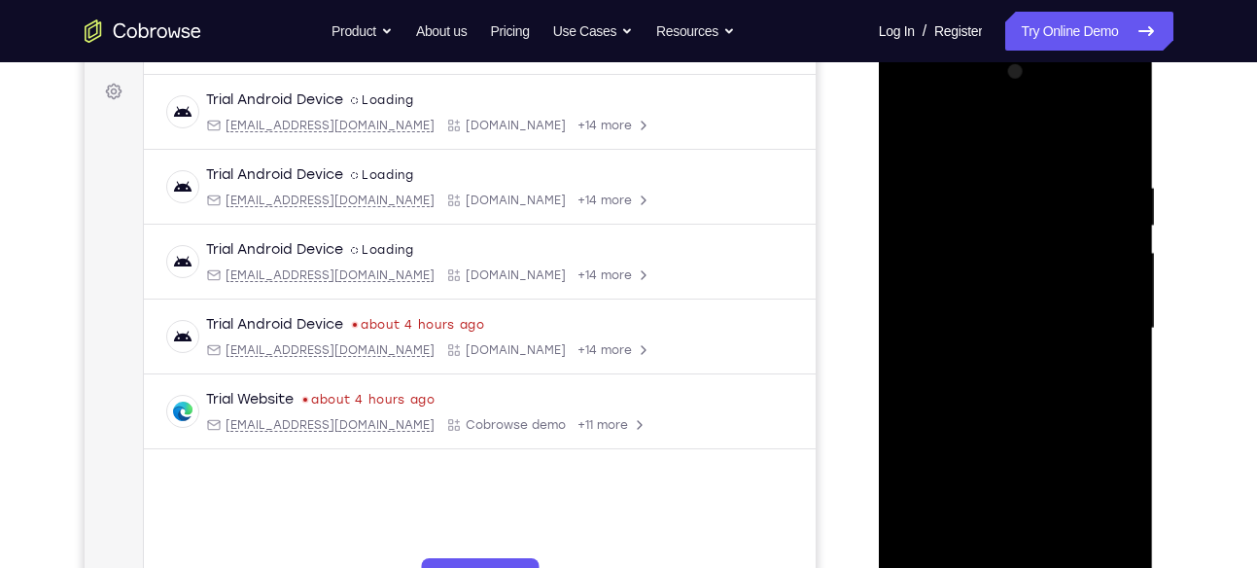
click at [1095, 124] on div at bounding box center [1015, 328] width 245 height 544
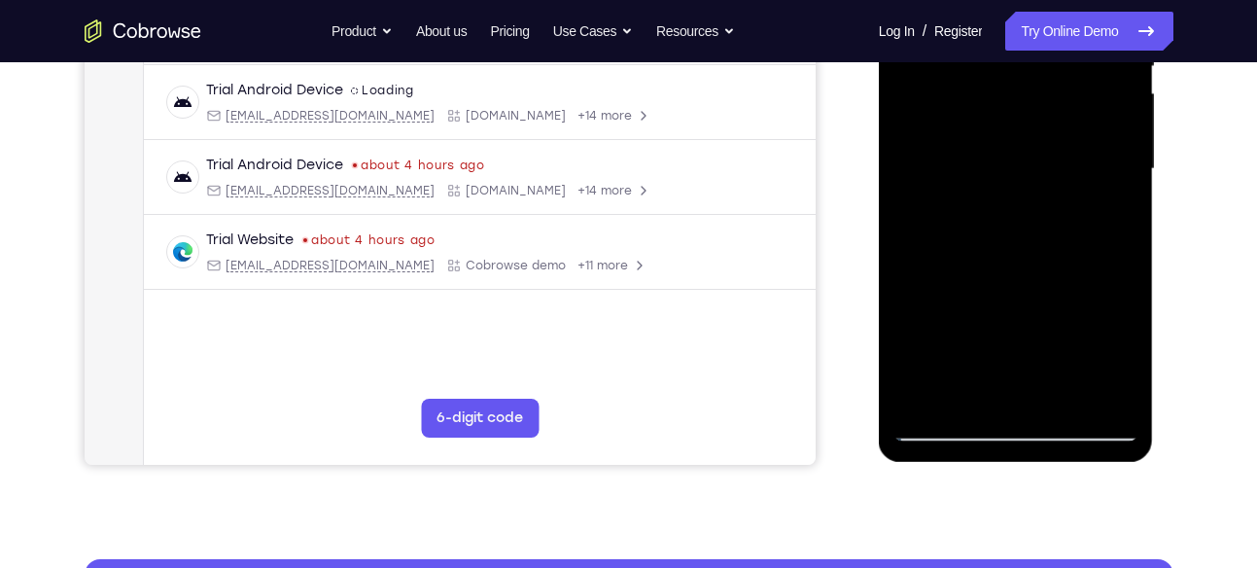
scroll to position [440, 0]
click at [1016, 191] on div at bounding box center [1015, 168] width 245 height 544
click at [977, 254] on div at bounding box center [1015, 168] width 245 height 544
click at [1003, 257] on div at bounding box center [1015, 168] width 245 height 544
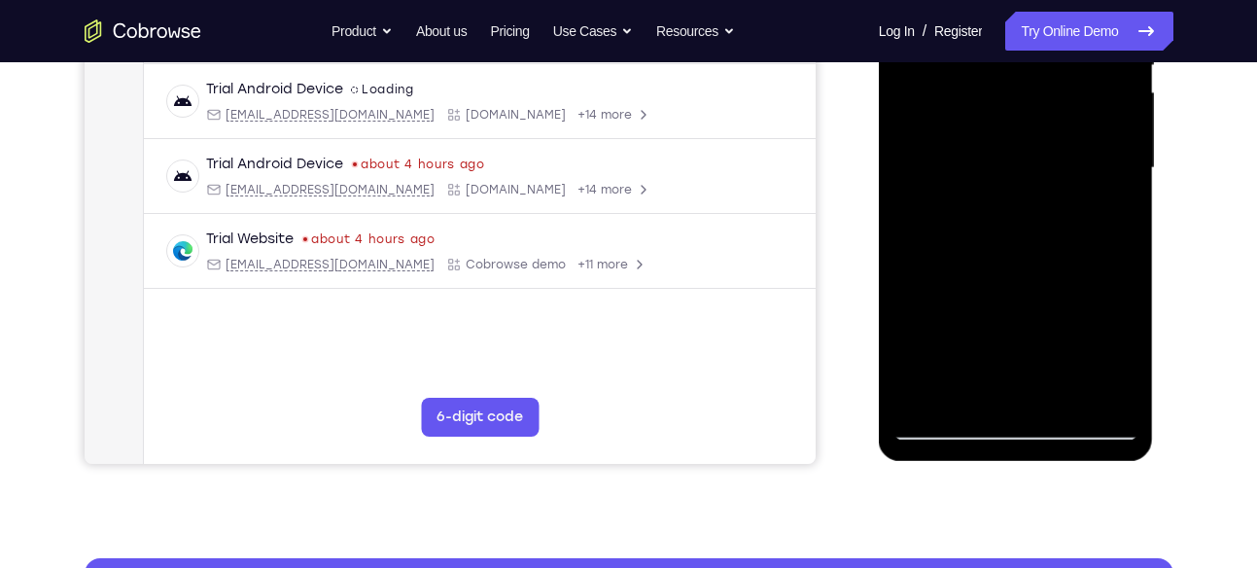
click at [1019, 258] on div at bounding box center [1015, 168] width 245 height 544
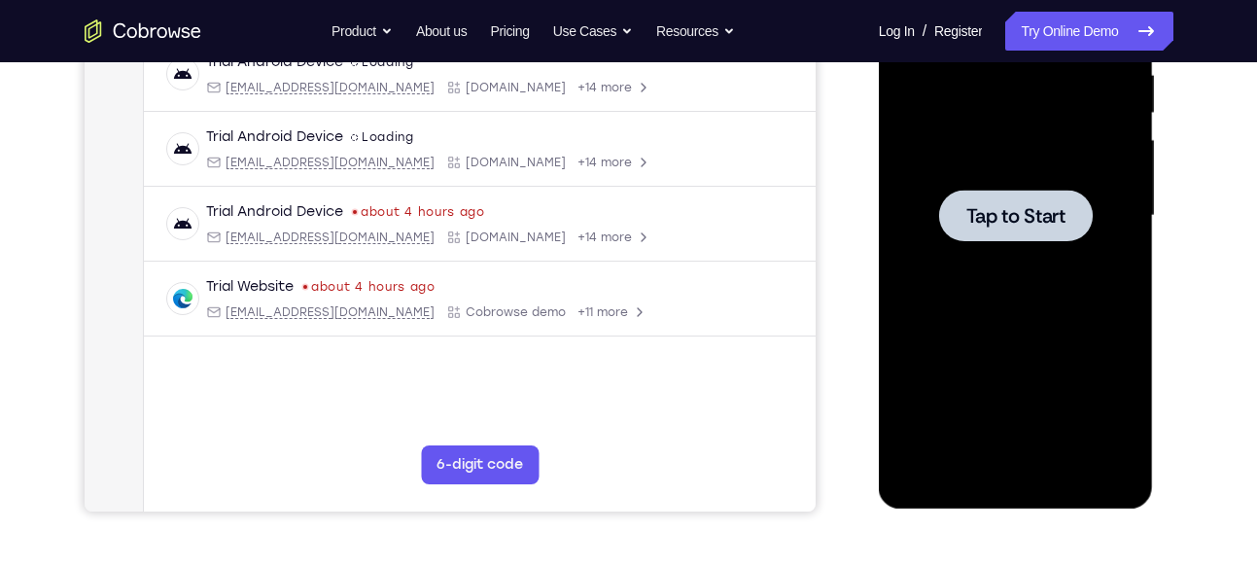
scroll to position [404, 0]
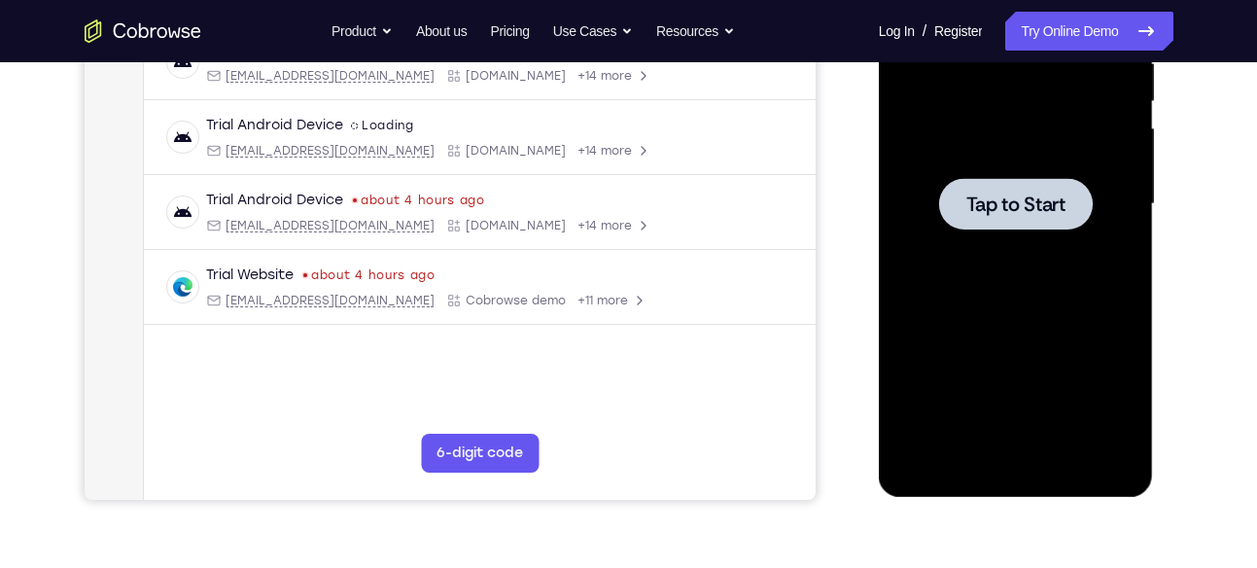
click at [1031, 259] on div at bounding box center [1015, 204] width 245 height 544
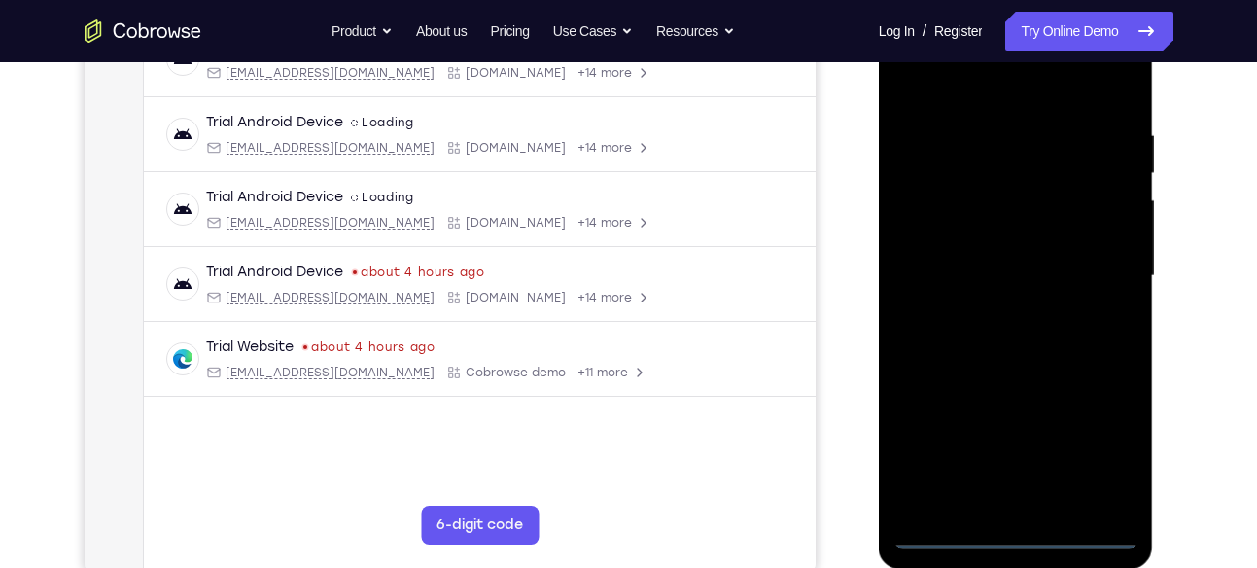
scroll to position [333, 0]
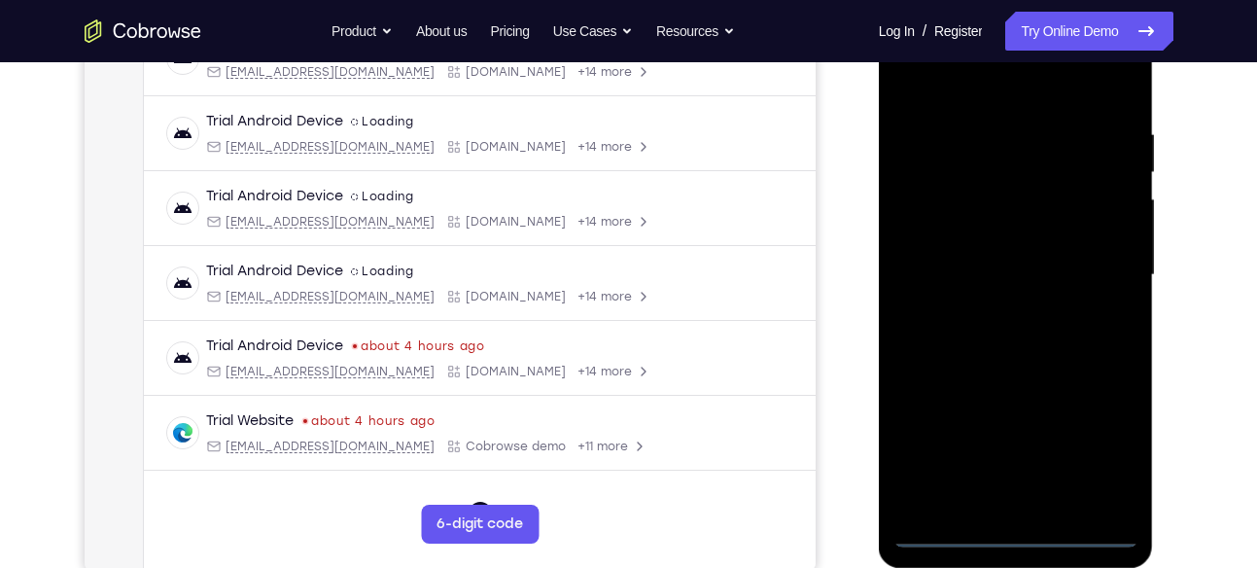
click at [1027, 530] on div at bounding box center [1015, 275] width 245 height 544
click at [1099, 438] on div at bounding box center [1015, 275] width 245 height 544
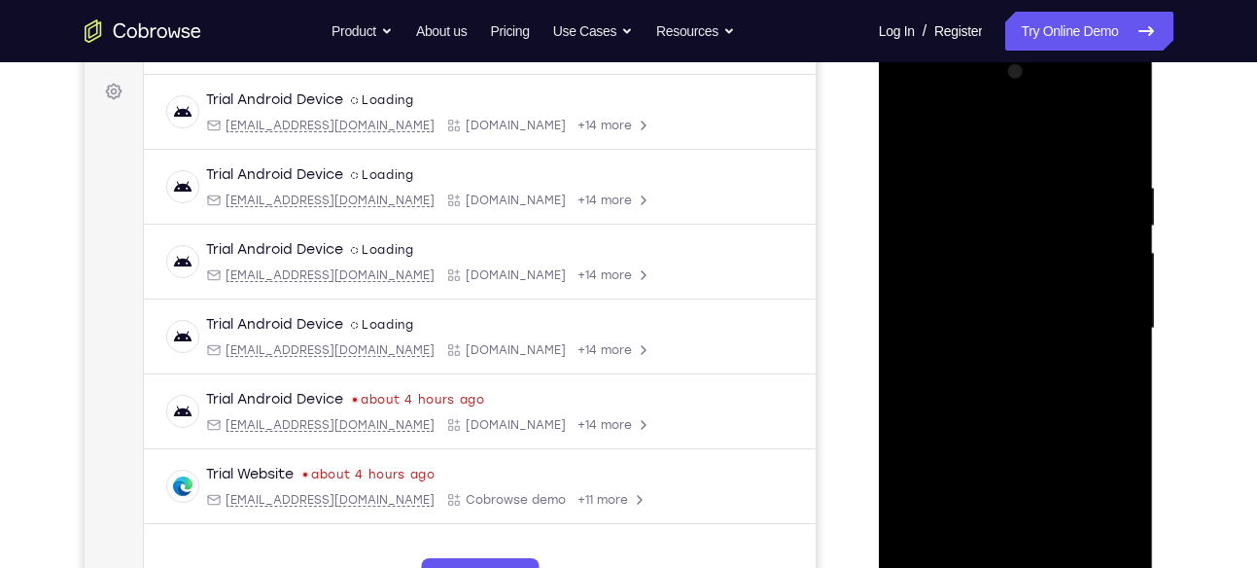
scroll to position [287, 0]
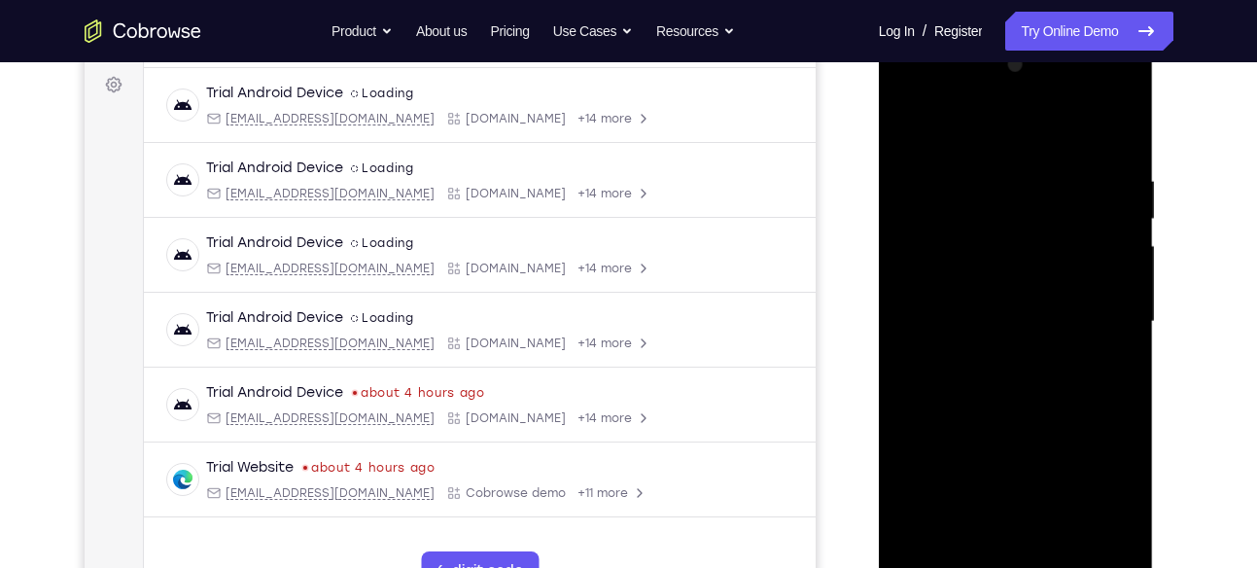
click at [933, 79] on div at bounding box center [1015, 322] width 245 height 544
click at [962, 225] on div at bounding box center [1015, 322] width 245 height 544
click at [970, 272] on div at bounding box center [1015, 322] width 245 height 544
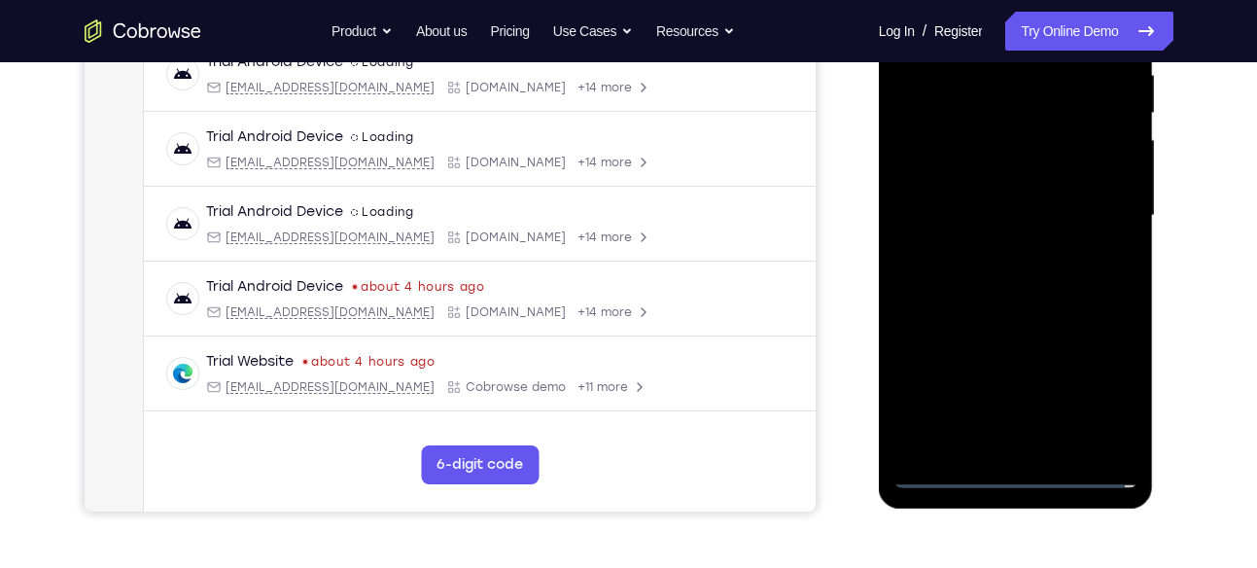
scroll to position [394, 0]
drag, startPoint x: 1029, startPoint y: 338, endPoint x: 1048, endPoint y: 168, distance: 171.2
click at [1048, 168] on div at bounding box center [1015, 215] width 245 height 544
drag, startPoint x: 988, startPoint y: 313, endPoint x: 987, endPoint y: 197, distance: 115.7
click at [987, 197] on div at bounding box center [1015, 215] width 245 height 544
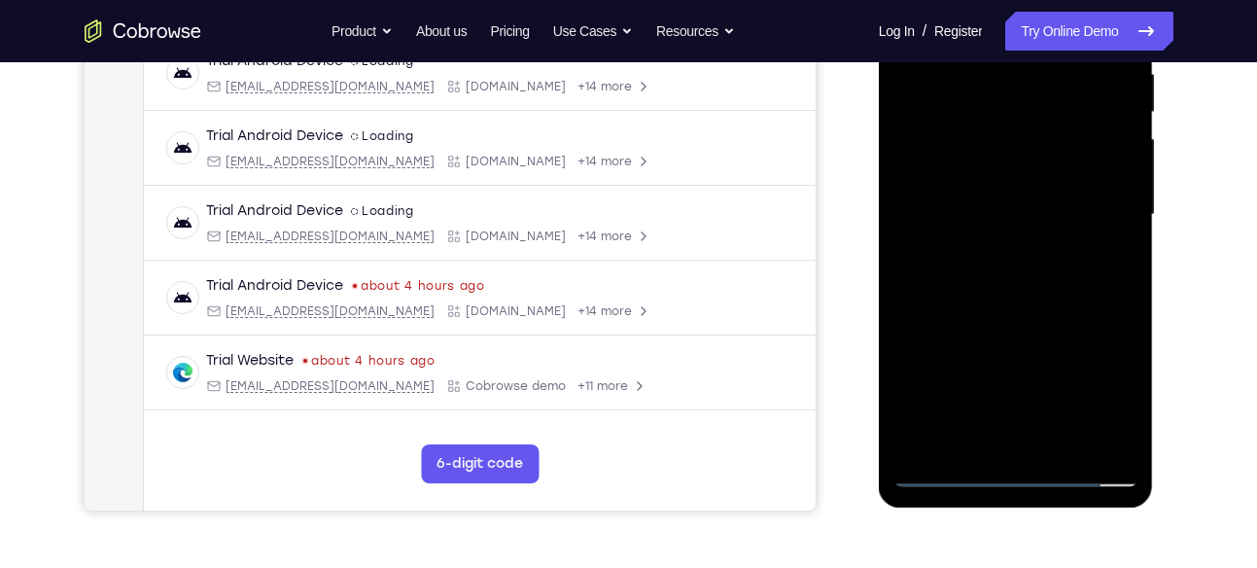
drag, startPoint x: 1090, startPoint y: 353, endPoint x: 1069, endPoint y: 221, distance: 133.8
click at [1069, 221] on div at bounding box center [1015, 215] width 245 height 544
drag, startPoint x: 1017, startPoint y: 101, endPoint x: 1010, endPoint y: 172, distance: 71.3
click at [1010, 172] on div at bounding box center [1015, 215] width 245 height 544
drag, startPoint x: 1036, startPoint y: 287, endPoint x: 1034, endPoint y: 152, distance: 135.1
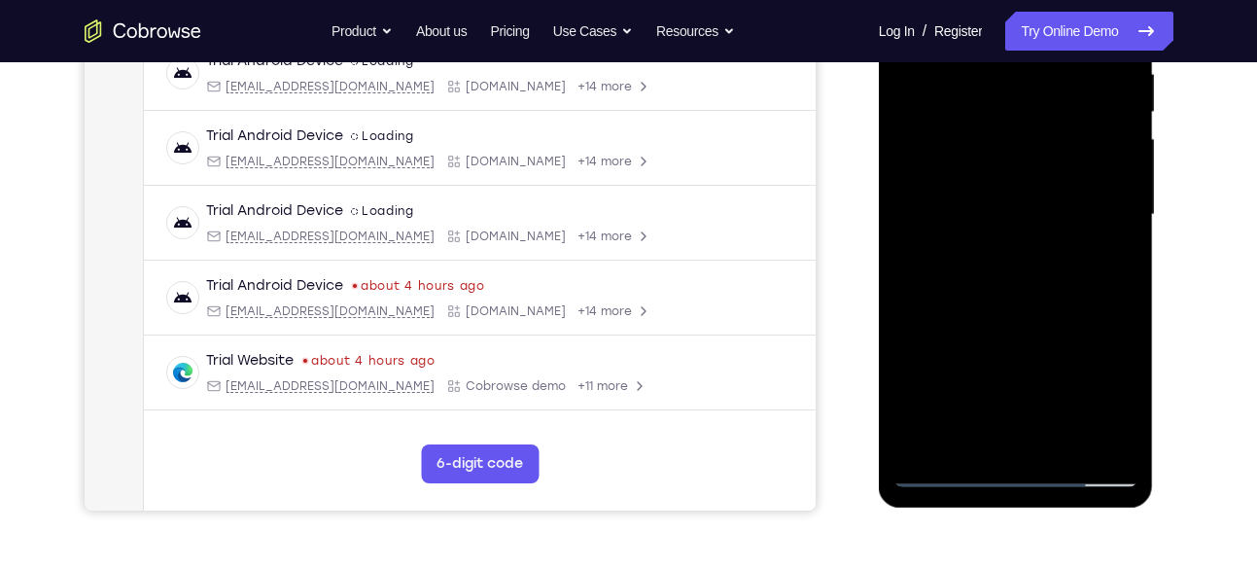
click at [1034, 152] on div at bounding box center [1015, 215] width 245 height 544
drag, startPoint x: 1034, startPoint y: 349, endPoint x: 1031, endPoint y: 195, distance: 153.6
click at [1031, 195] on div at bounding box center [1015, 215] width 245 height 544
click at [1036, 317] on div at bounding box center [1015, 215] width 245 height 544
click at [1057, 193] on div at bounding box center [1015, 215] width 245 height 544
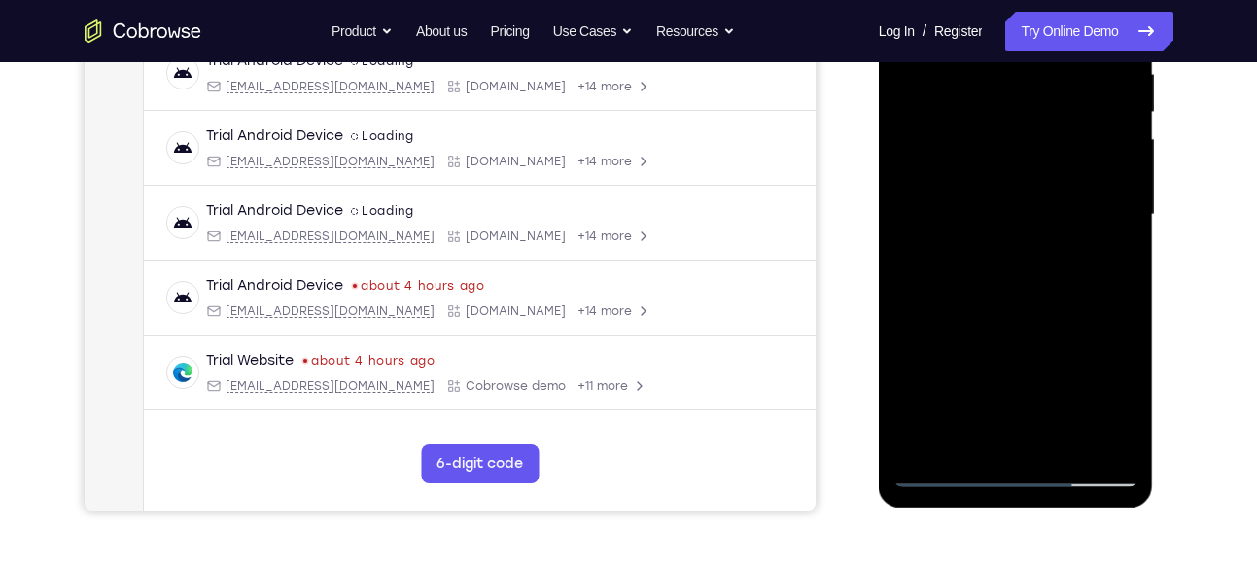
click at [1015, 245] on div at bounding box center [1015, 215] width 245 height 544
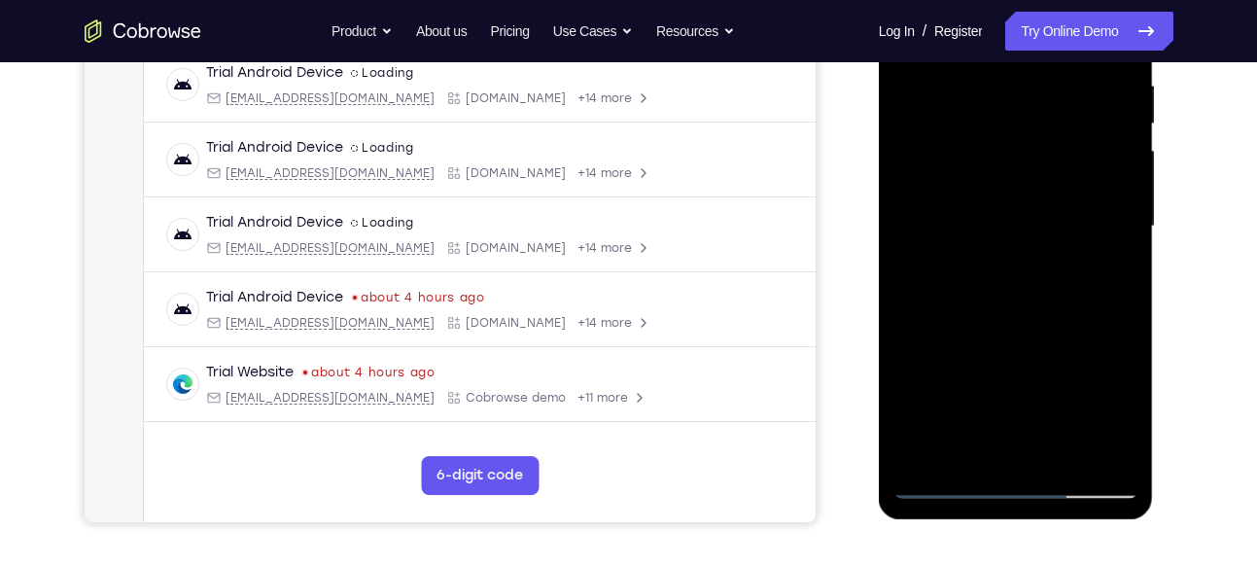
click at [1113, 315] on div at bounding box center [1015, 226] width 245 height 544
click at [1048, 220] on div at bounding box center [1015, 226] width 245 height 544
click at [979, 269] on div at bounding box center [1015, 226] width 245 height 544
click at [952, 313] on div at bounding box center [1015, 226] width 245 height 544
click at [962, 315] on div at bounding box center [1015, 226] width 245 height 544
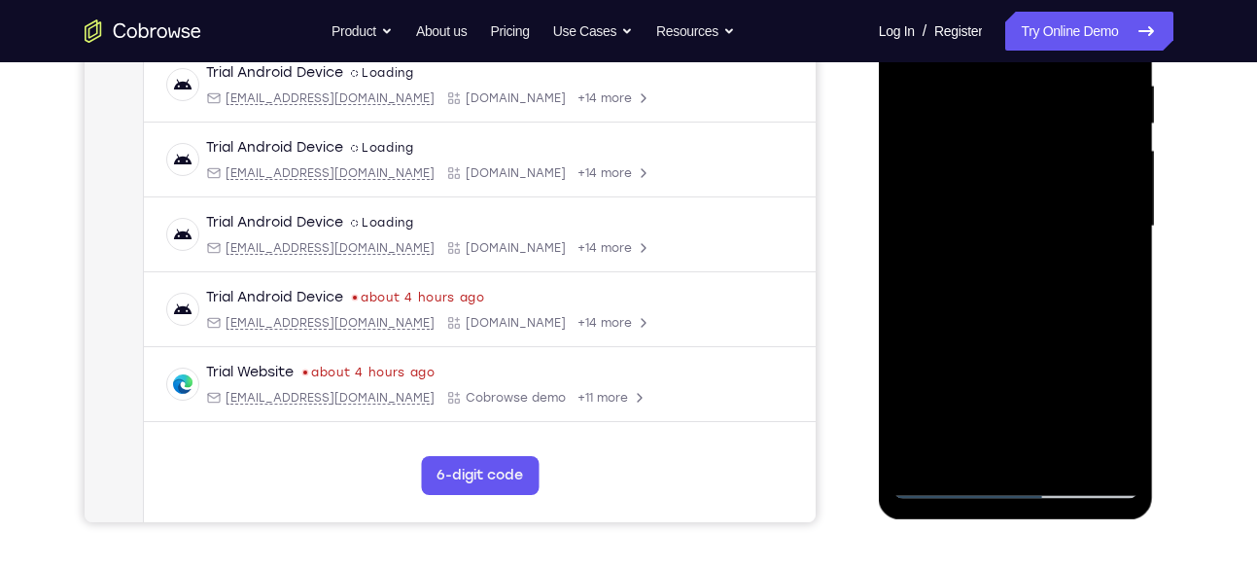
click at [987, 317] on div at bounding box center [1015, 226] width 245 height 544
click at [1011, 317] on div at bounding box center [1015, 226] width 245 height 544
click at [1028, 317] on div at bounding box center [1015, 226] width 245 height 544
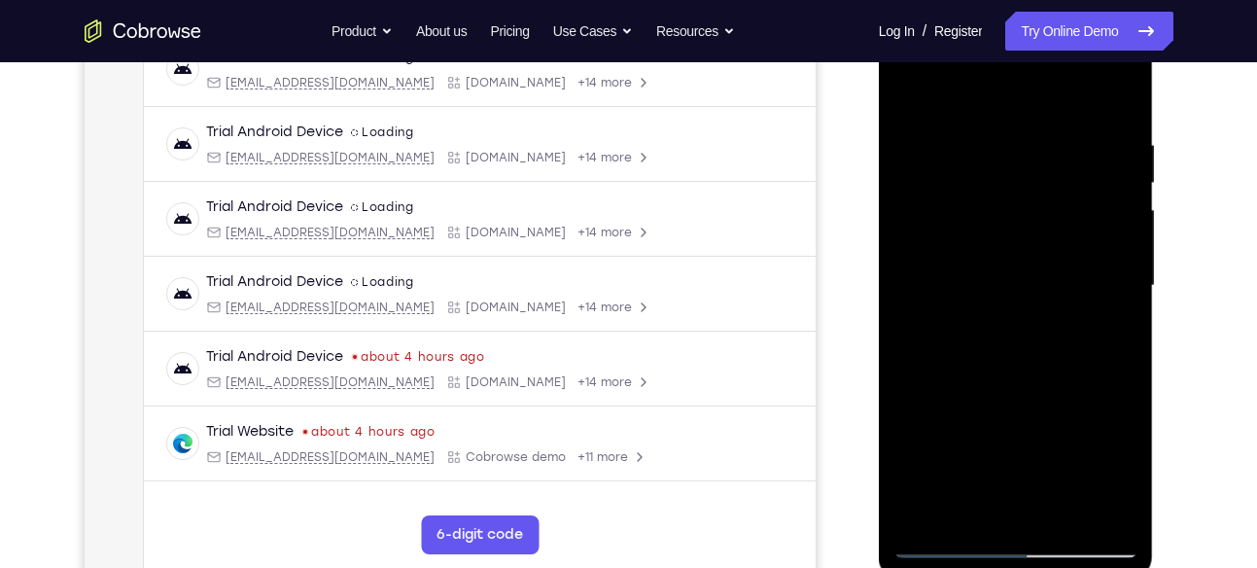
scroll to position [318, 0]
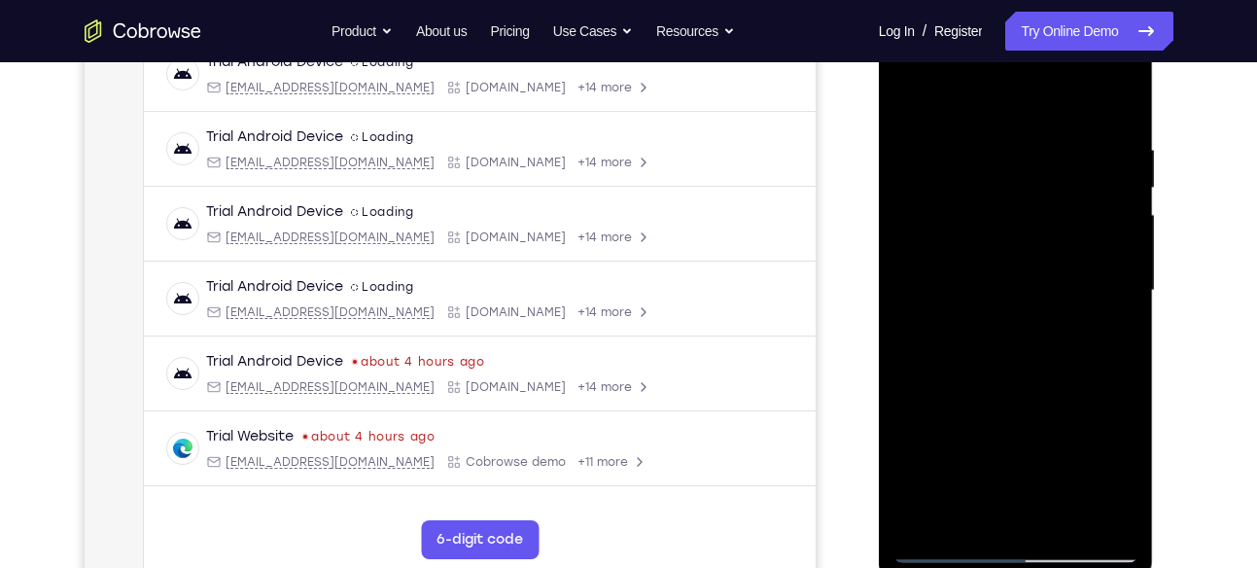
click at [1074, 195] on div at bounding box center [1015, 290] width 245 height 544
click at [1099, 86] on div at bounding box center [1015, 290] width 245 height 544
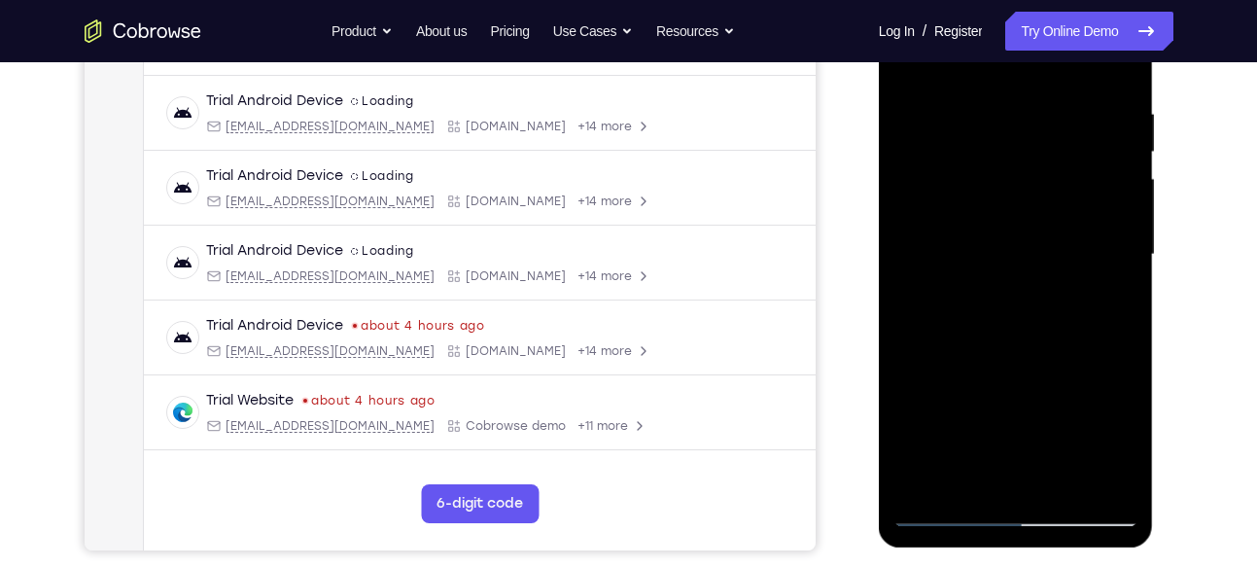
scroll to position [355, 0]
click at [1013, 269] on div at bounding box center [1015, 254] width 245 height 544
click at [954, 332] on div at bounding box center [1015, 254] width 245 height 544
click at [984, 338] on div at bounding box center [1015, 254] width 245 height 544
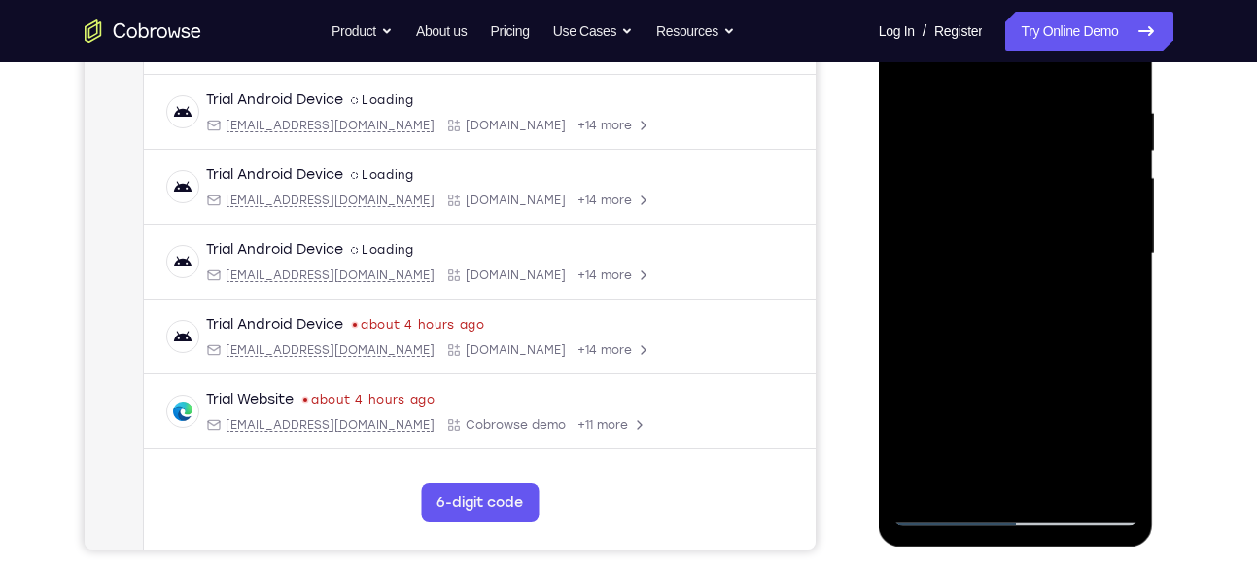
click at [1024, 338] on div at bounding box center [1015, 254] width 245 height 544
click at [1035, 338] on div at bounding box center [1015, 254] width 245 height 544
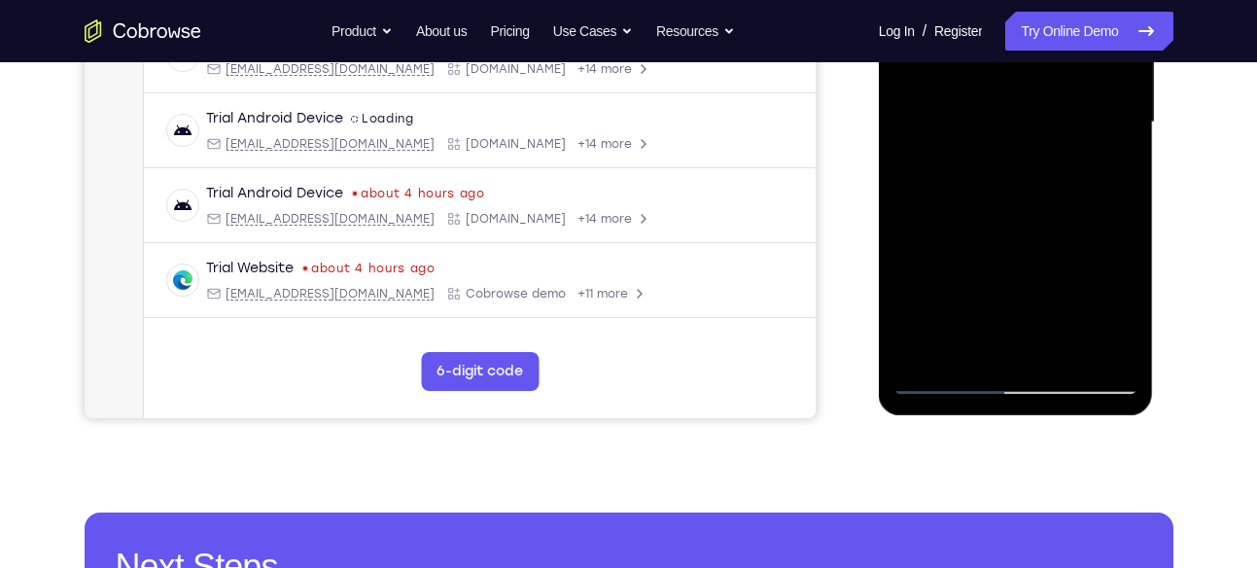
scroll to position [484, 0]
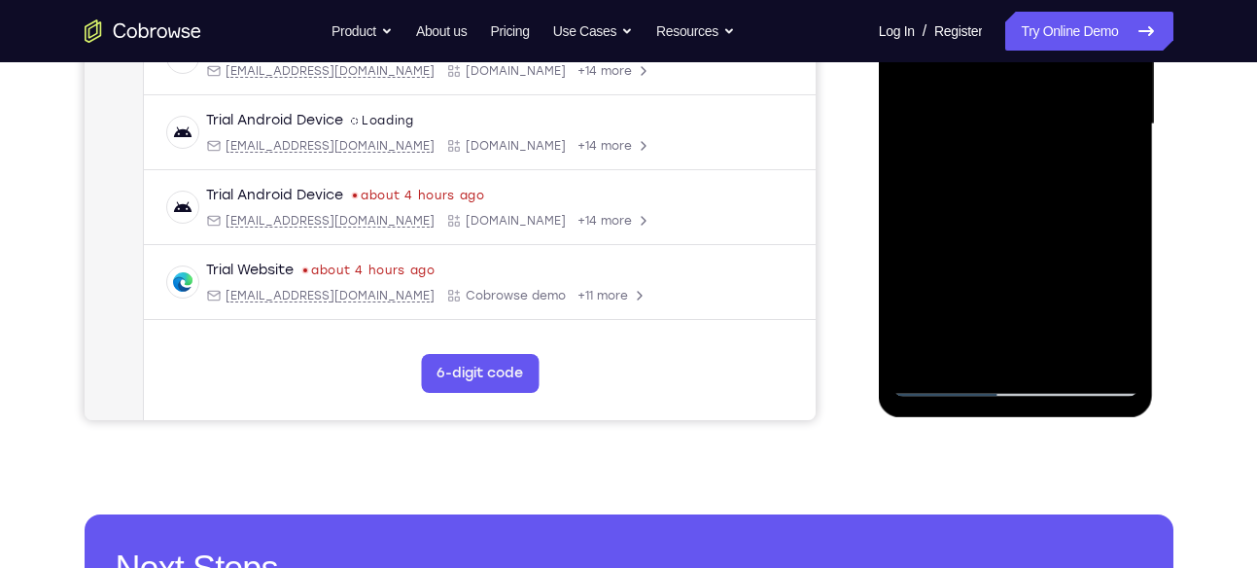
click at [979, 301] on div at bounding box center [1015, 124] width 245 height 544
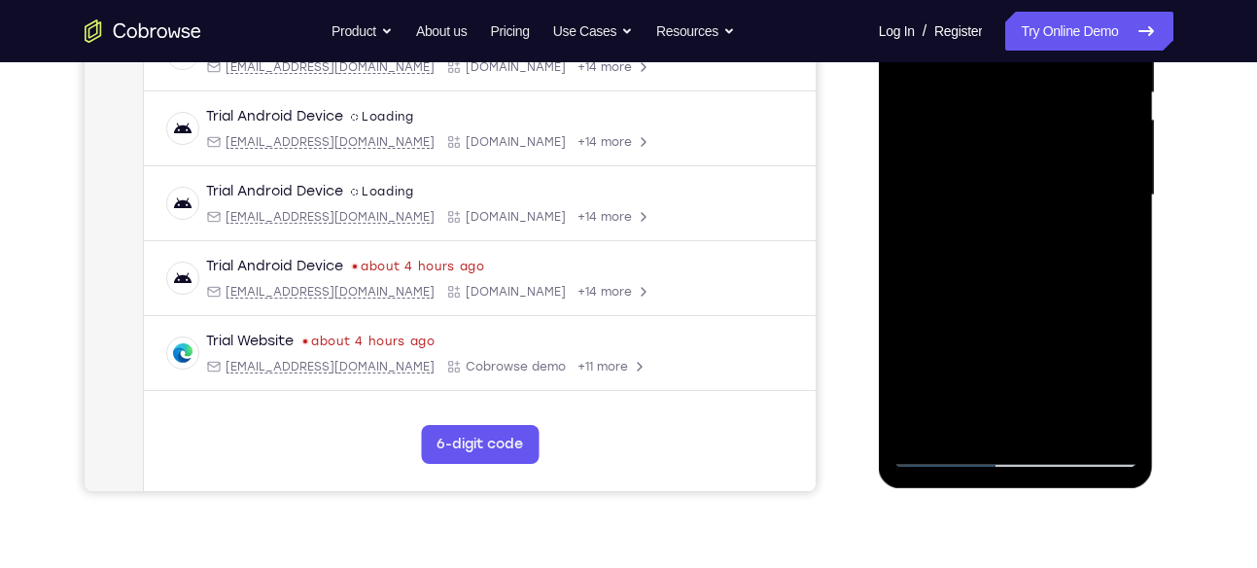
scroll to position [411, 0]
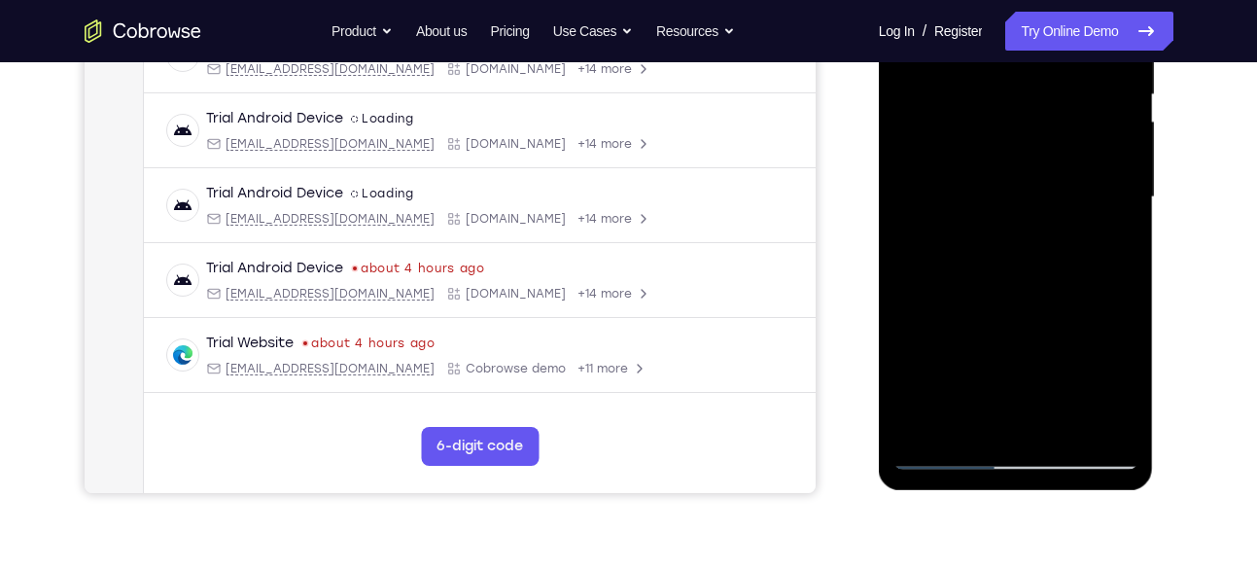
click at [1016, 220] on div at bounding box center [1015, 197] width 245 height 544
click at [961, 241] on div at bounding box center [1015, 197] width 245 height 544
click at [939, 282] on div at bounding box center [1015, 197] width 245 height 544
click at [945, 283] on div at bounding box center [1015, 197] width 245 height 544
click at [970, 282] on div at bounding box center [1015, 197] width 245 height 544
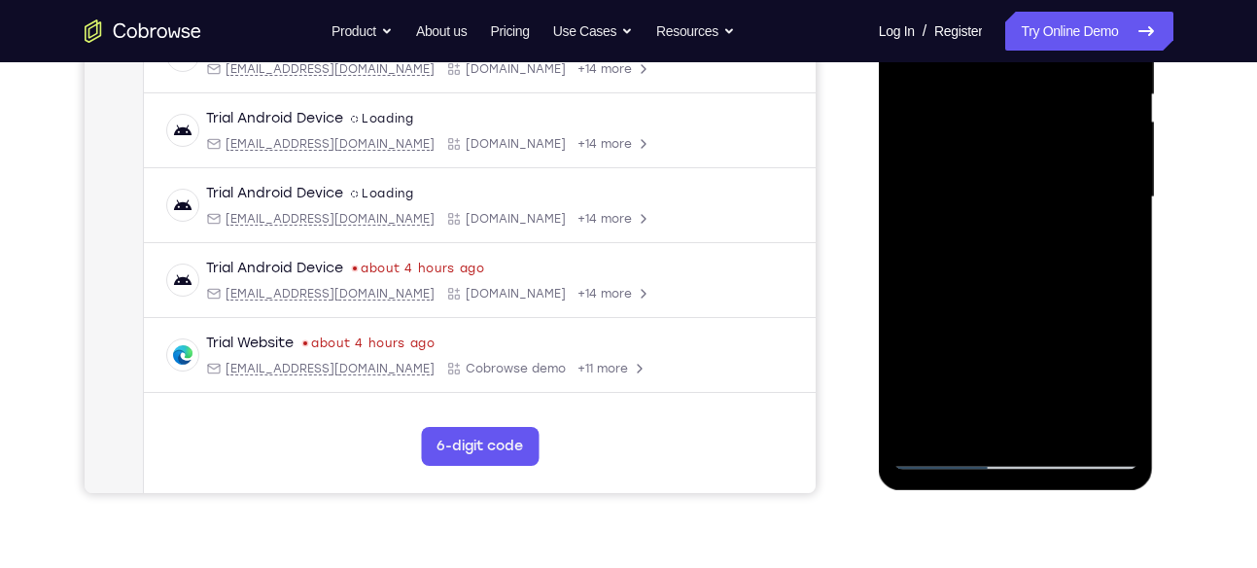
click at [992, 285] on div at bounding box center [1015, 197] width 245 height 544
click at [1009, 287] on div at bounding box center [1015, 197] width 245 height 544
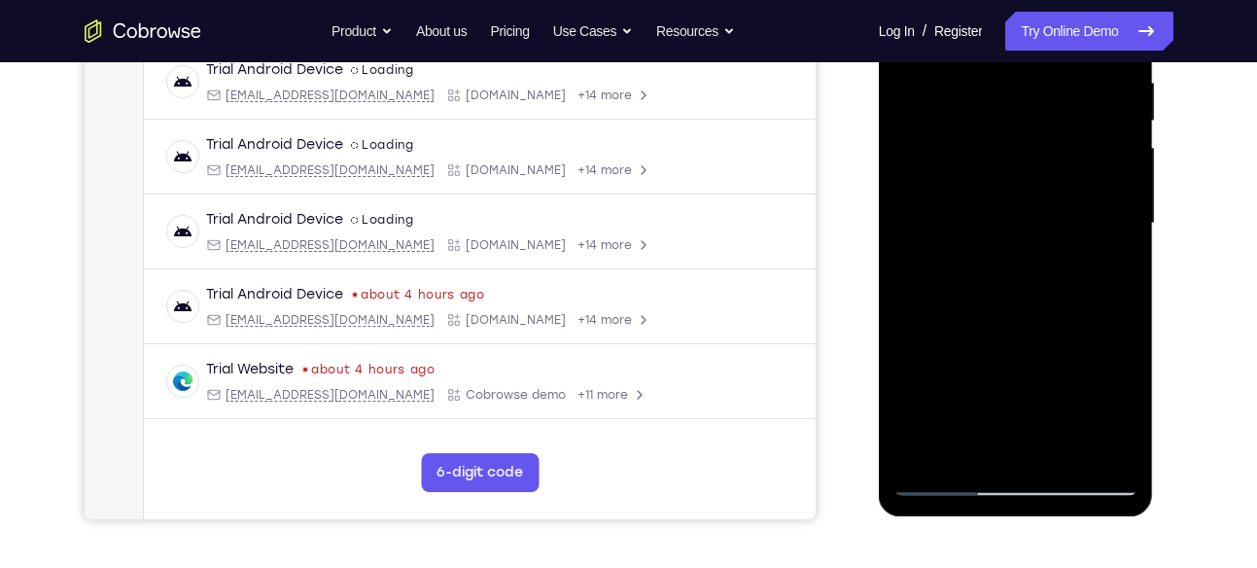
scroll to position [384, 0]
click at [986, 154] on div at bounding box center [1015, 224] width 245 height 544
click at [1023, 245] on div at bounding box center [1015, 224] width 245 height 544
click at [1097, 310] on div at bounding box center [1015, 224] width 245 height 544
click at [996, 240] on div at bounding box center [1015, 224] width 245 height 544
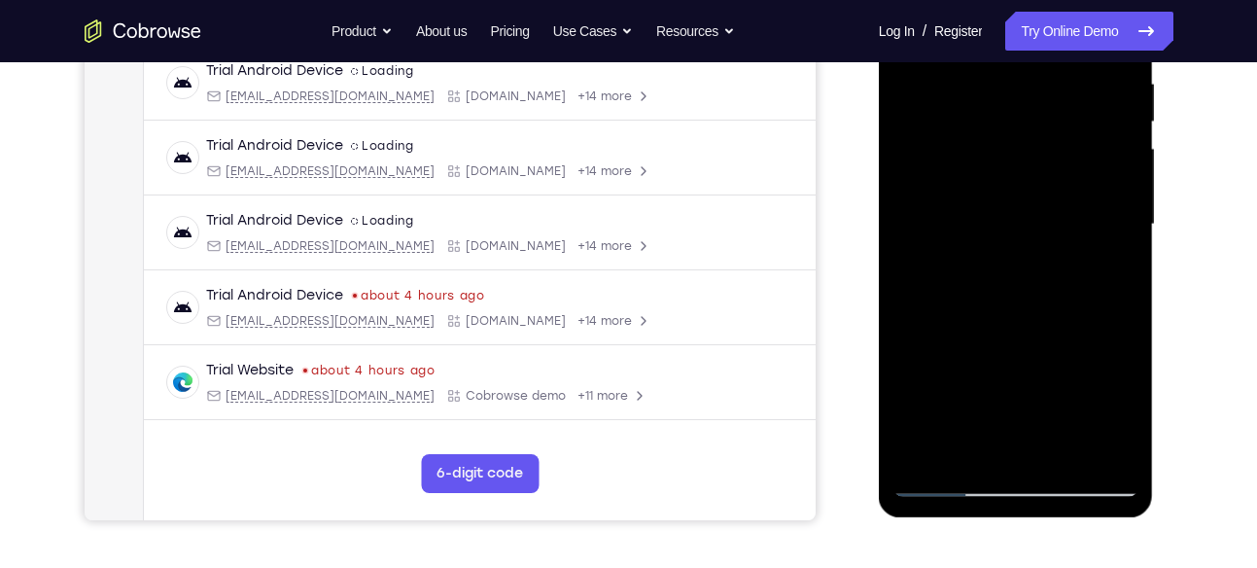
click at [943, 312] on div at bounding box center [1015, 224] width 245 height 544
click at [954, 314] on div at bounding box center [1015, 224] width 245 height 544
click at [936, 314] on div at bounding box center [1015, 224] width 245 height 544
click at [958, 312] on div at bounding box center [1015, 224] width 245 height 544
click at [990, 310] on div at bounding box center [1015, 224] width 245 height 544
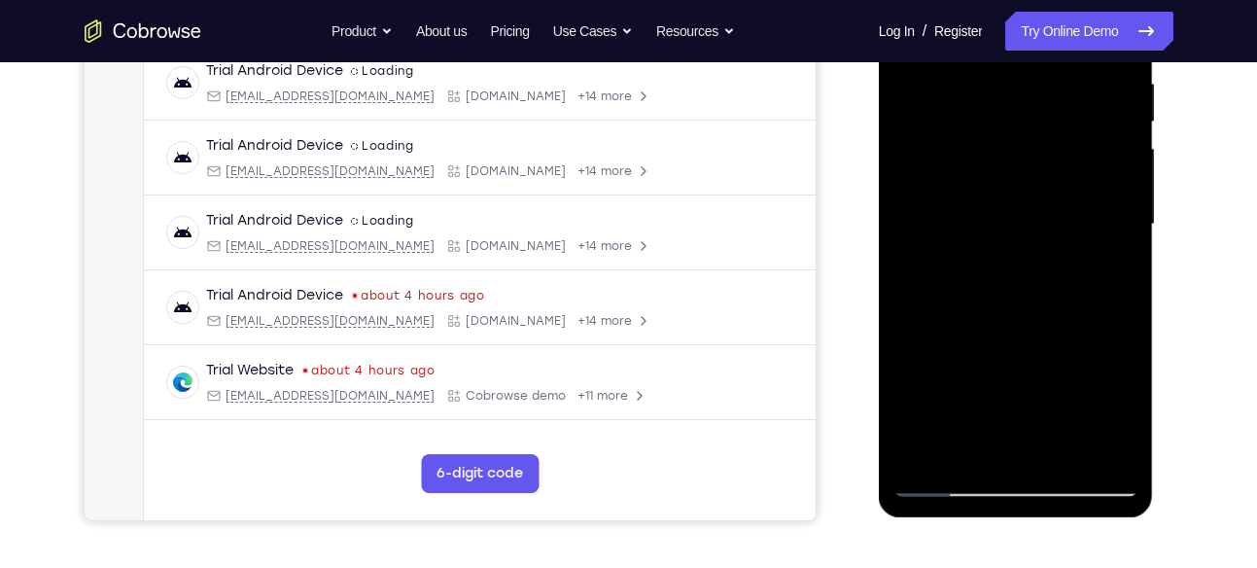
click at [968, 265] on div at bounding box center [1015, 224] width 245 height 544
click at [1018, 241] on div at bounding box center [1015, 224] width 245 height 544
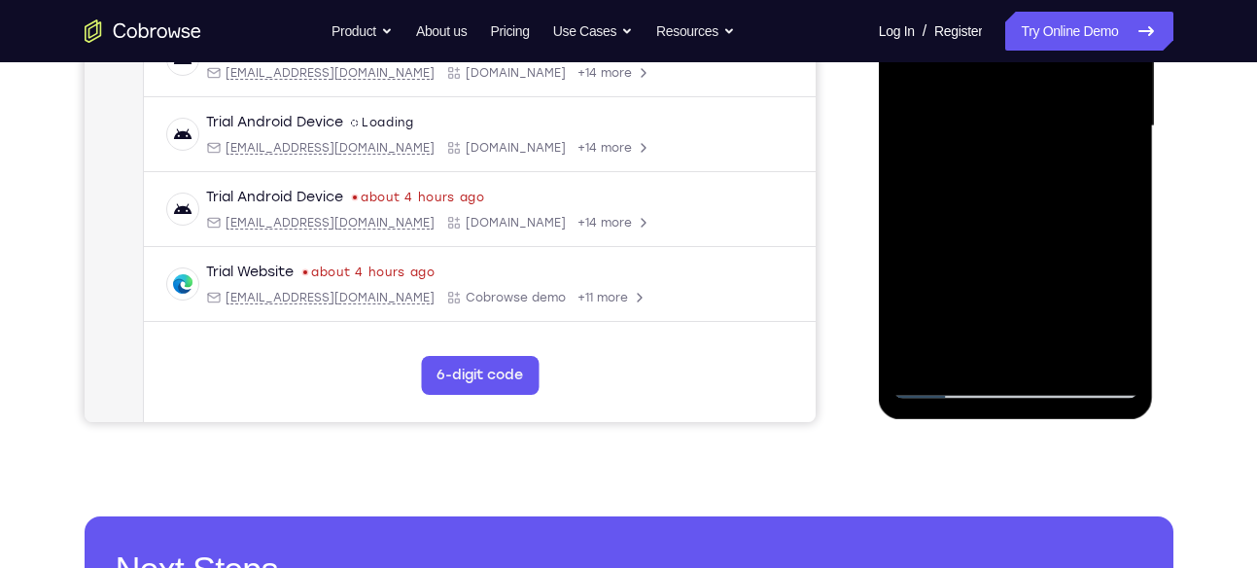
scroll to position [483, 0]
click at [945, 378] on div at bounding box center [1015, 125] width 245 height 544
click at [1064, 172] on div at bounding box center [1015, 125] width 245 height 544
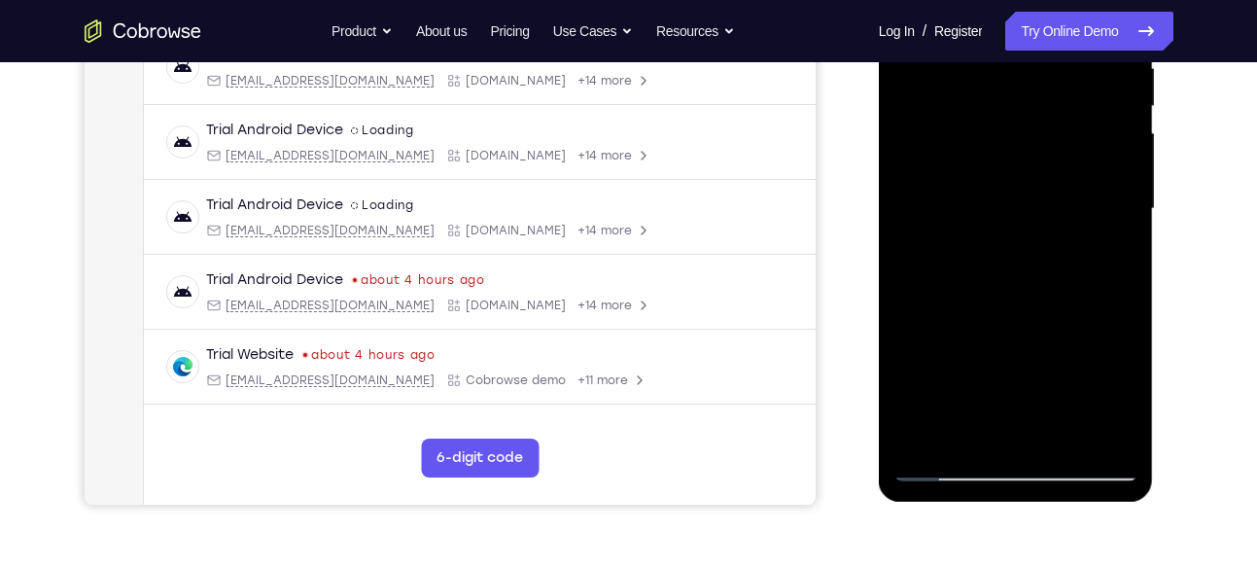
scroll to position [399, 0]
click at [1020, 215] on div at bounding box center [1015, 210] width 245 height 544
click at [965, 269] on div at bounding box center [1015, 210] width 245 height 544
click at [961, 296] on div at bounding box center [1015, 210] width 245 height 544
click at [941, 298] on div at bounding box center [1015, 210] width 245 height 544
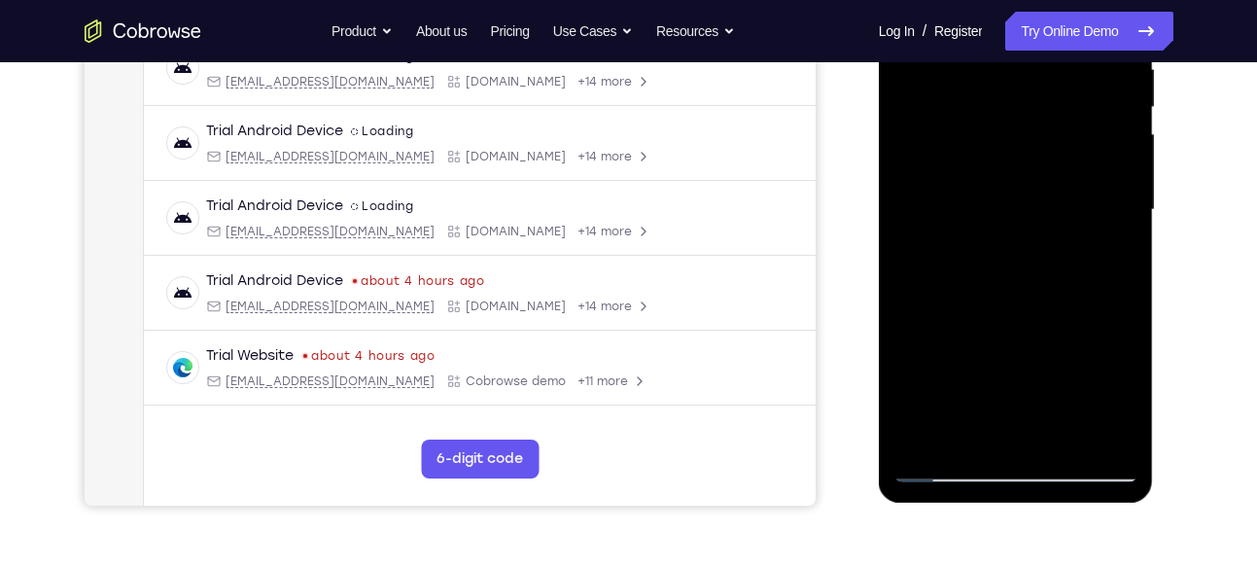
click at [935, 298] on div at bounding box center [1015, 210] width 245 height 544
click at [951, 299] on div at bounding box center [1015, 210] width 245 height 544
click at [990, 299] on div at bounding box center [1015, 210] width 245 height 544
click at [1020, 296] on div at bounding box center [1015, 210] width 245 height 544
click at [1011, 297] on div at bounding box center [1015, 210] width 245 height 544
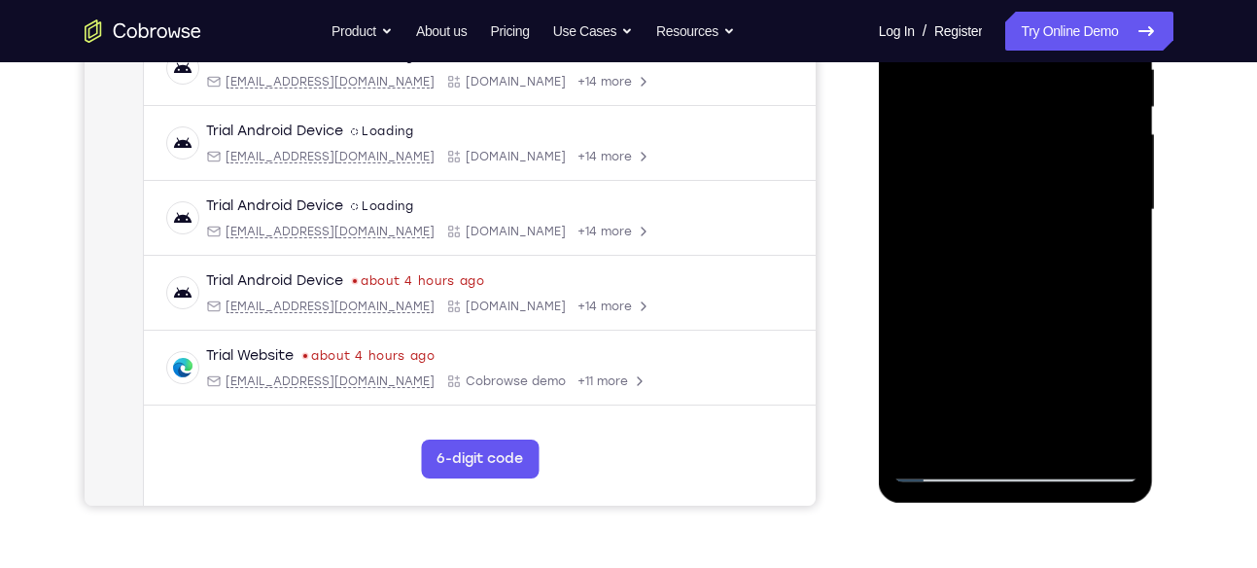
click at [1021, 237] on div at bounding box center [1015, 210] width 245 height 544
click at [1008, 253] on div at bounding box center [1015, 210] width 245 height 544
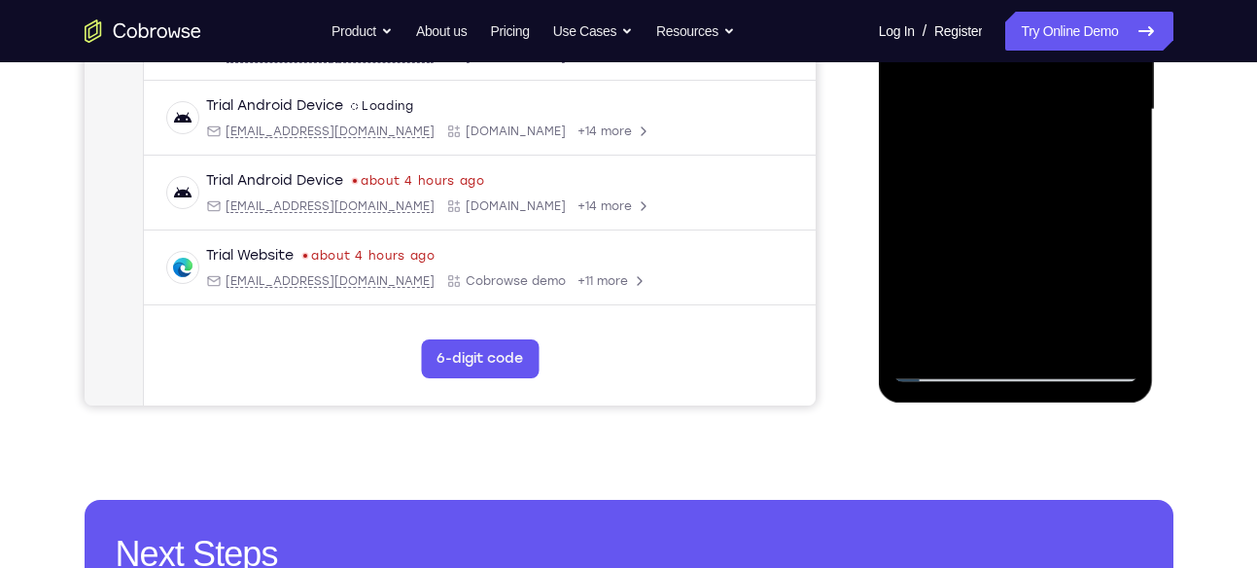
scroll to position [500, 0]
